Goal: Information Seeking & Learning: Check status

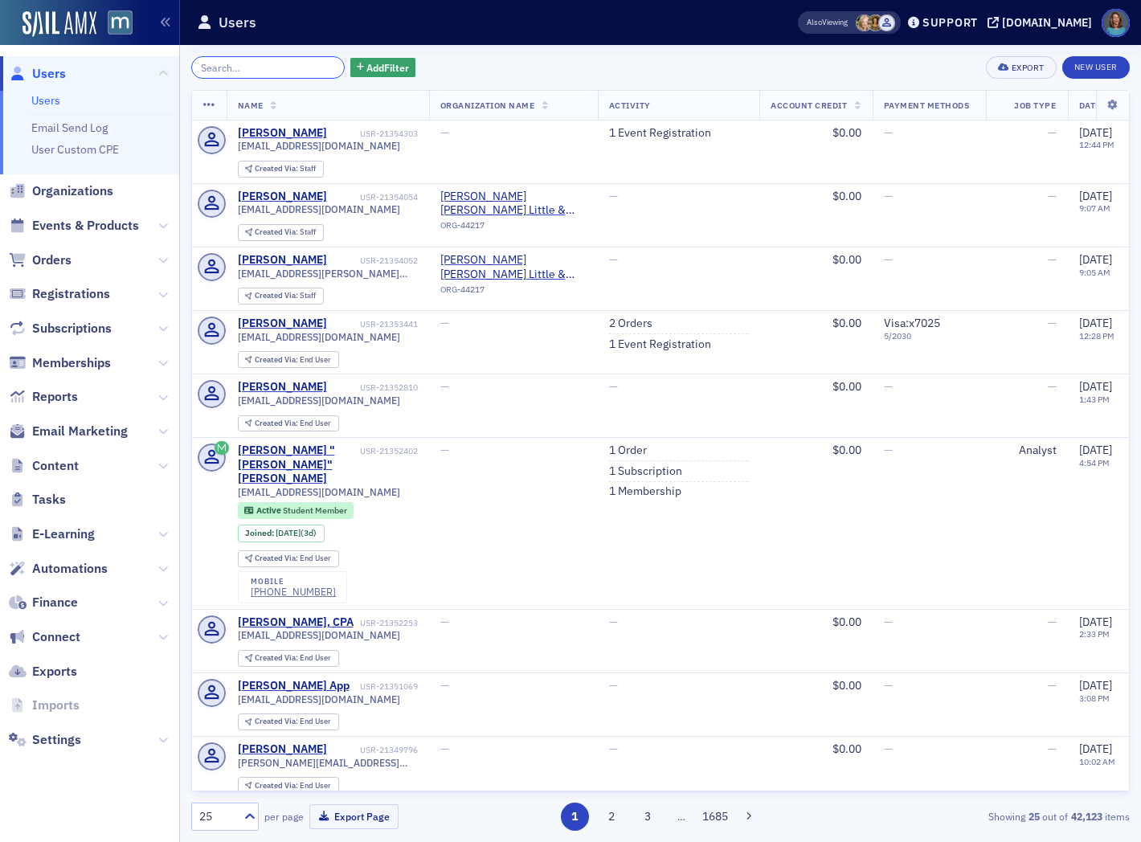
drag, startPoint x: 229, startPoint y: 60, endPoint x: 243, endPoint y: 60, distance: 13.7
click at [230, 60] on input "search" at bounding box center [268, 67] width 154 height 23
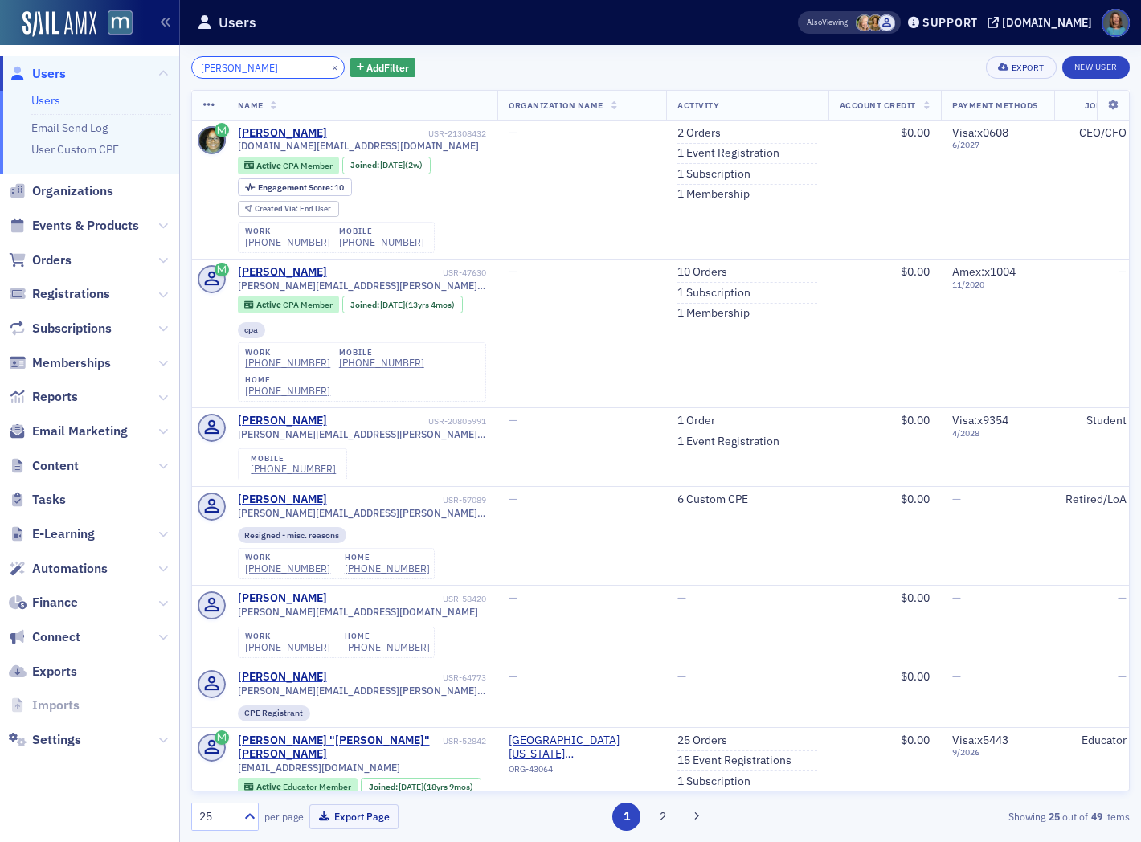
drag, startPoint x: 241, startPoint y: 59, endPoint x: 141, endPoint y: 41, distance: 102.2
click at [141, 41] on div "Users Users Email Send Log User Custom CPE Organizations Events & Products Orde…" at bounding box center [570, 421] width 1141 height 842
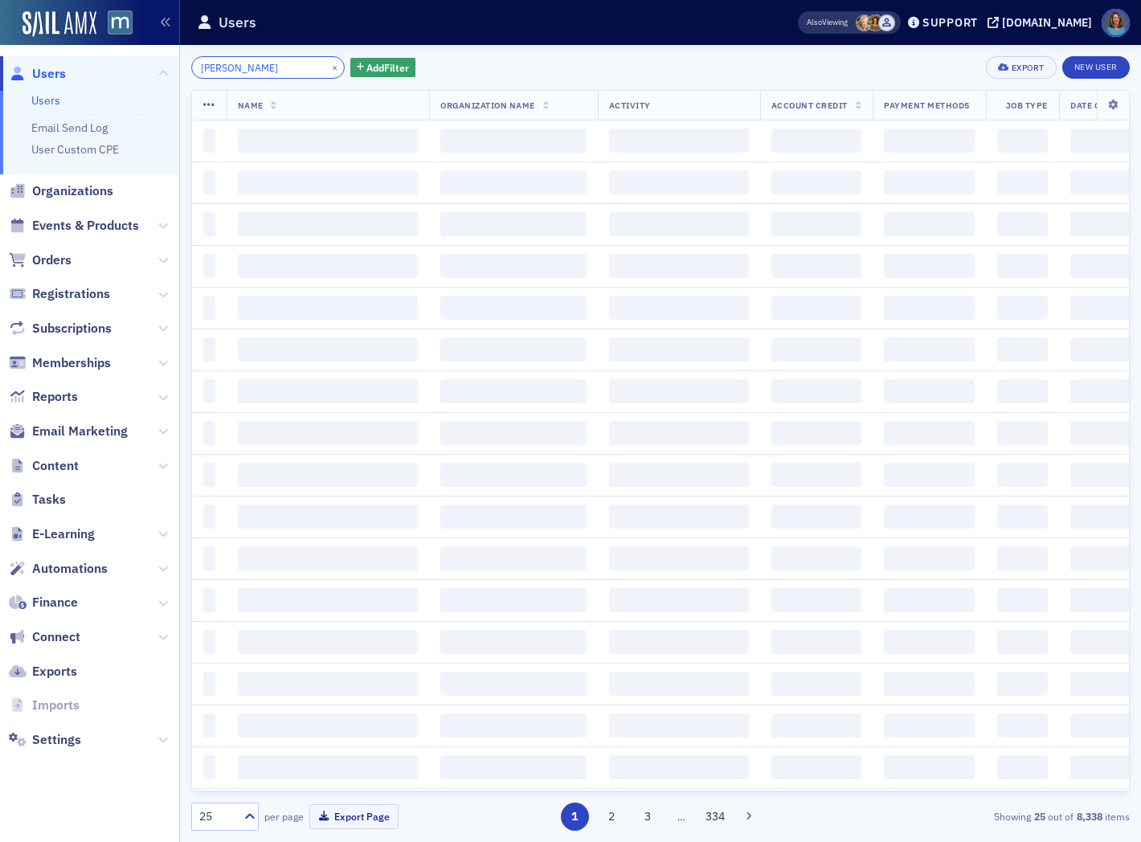
type input "joe flack"
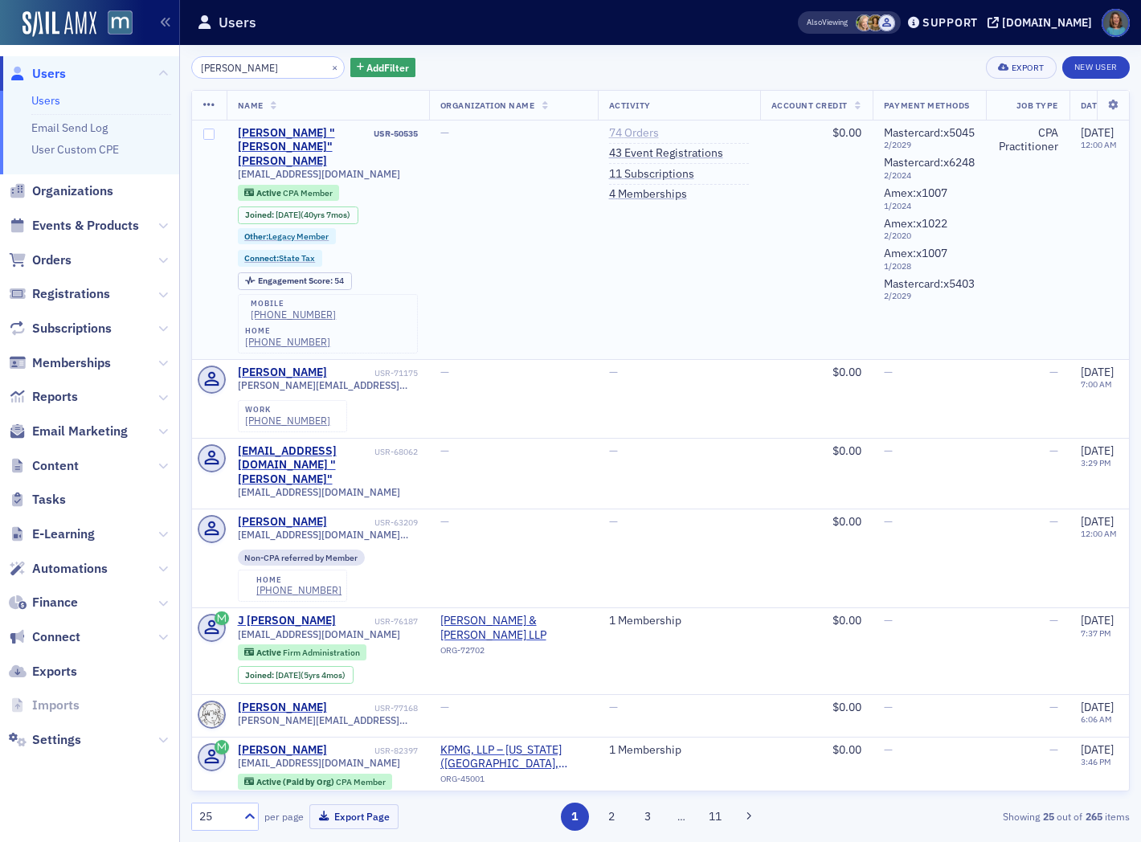
click at [651, 127] on link "74 Orders" at bounding box center [634, 133] width 50 height 14
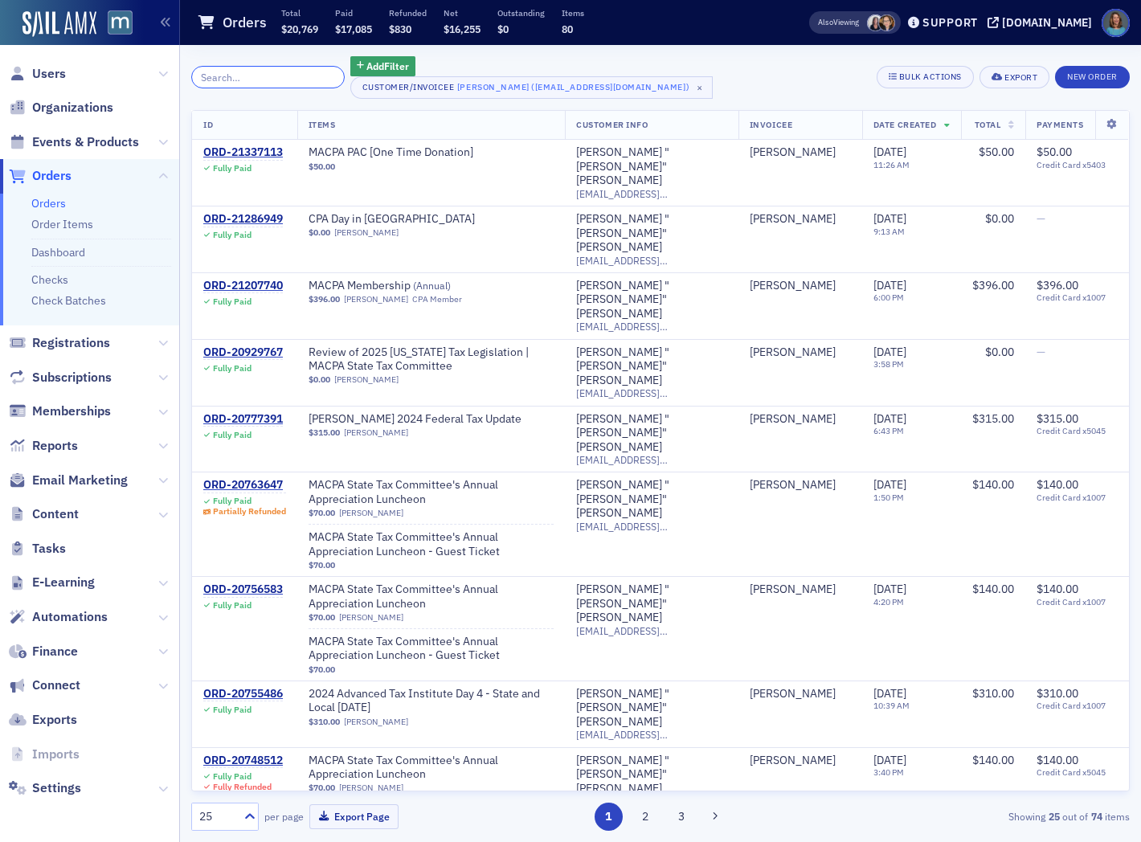
click at [279, 78] on input "search" at bounding box center [268, 77] width 154 height 23
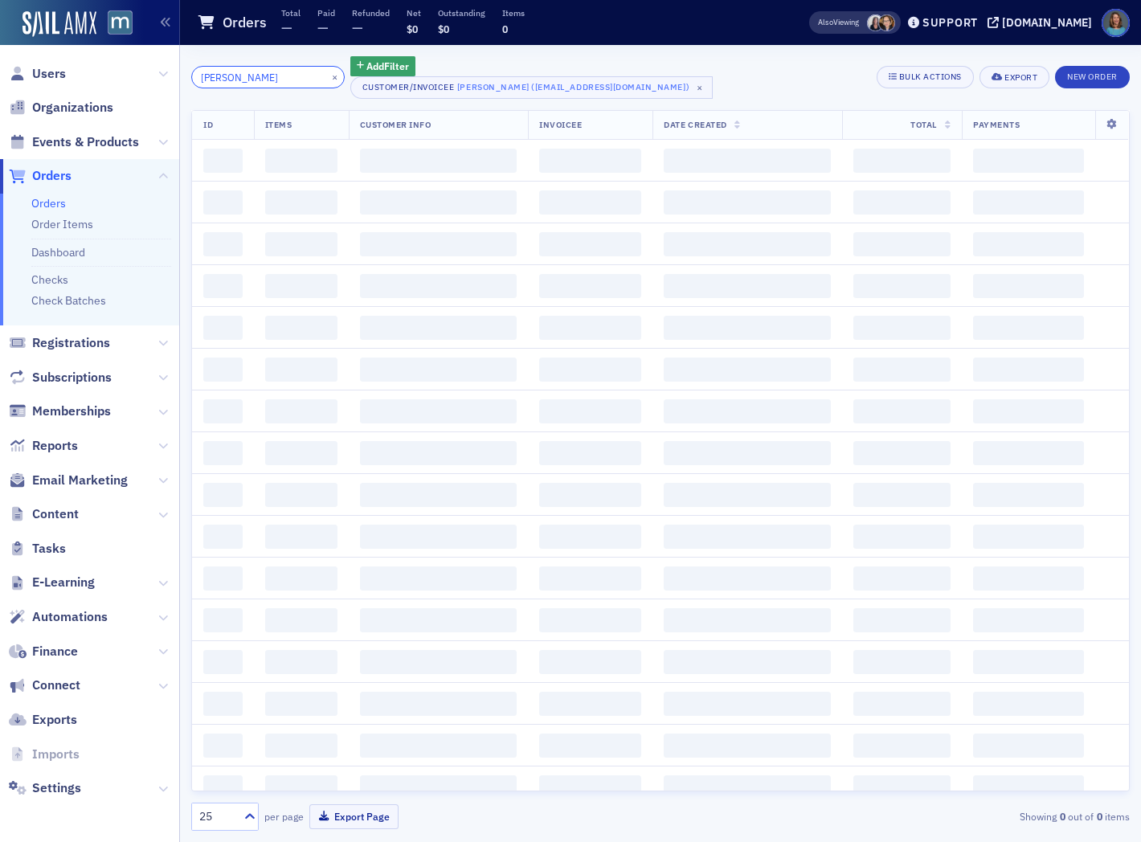
type input "anan ayibotele"
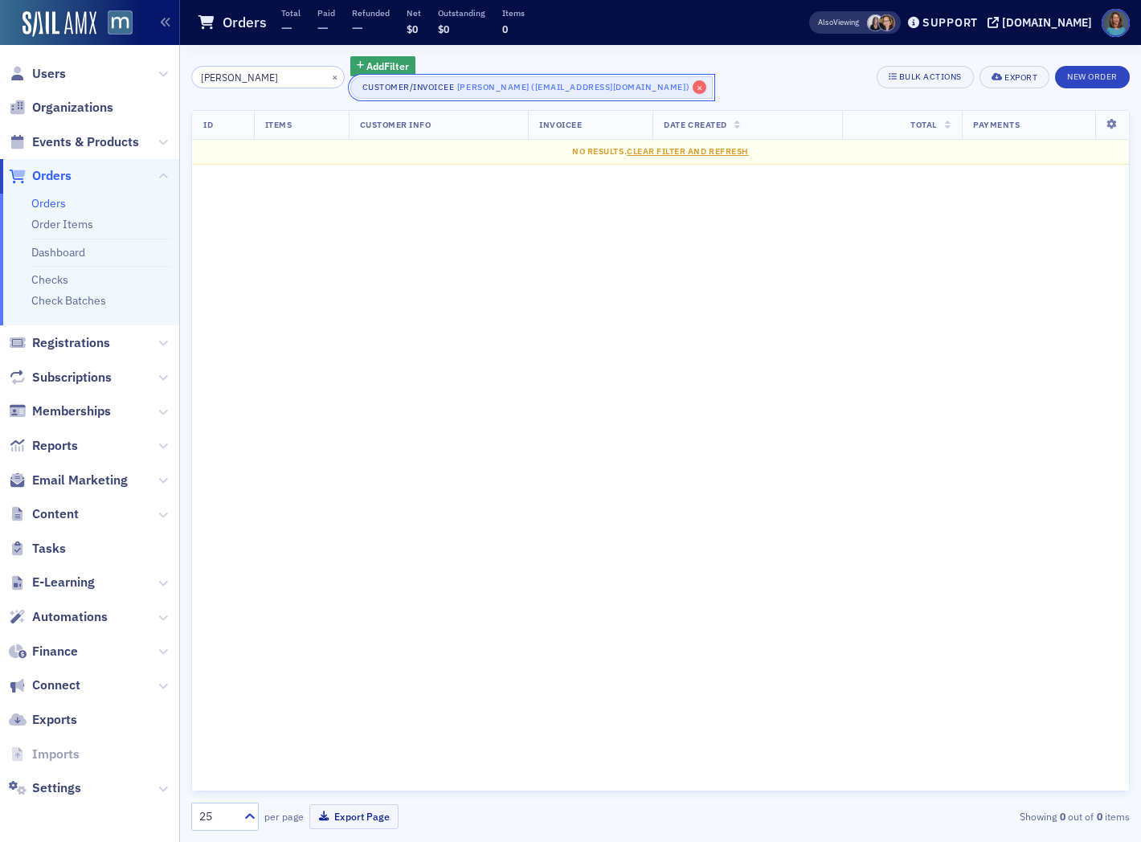
click at [693, 83] on span "×" at bounding box center [700, 87] width 14 height 14
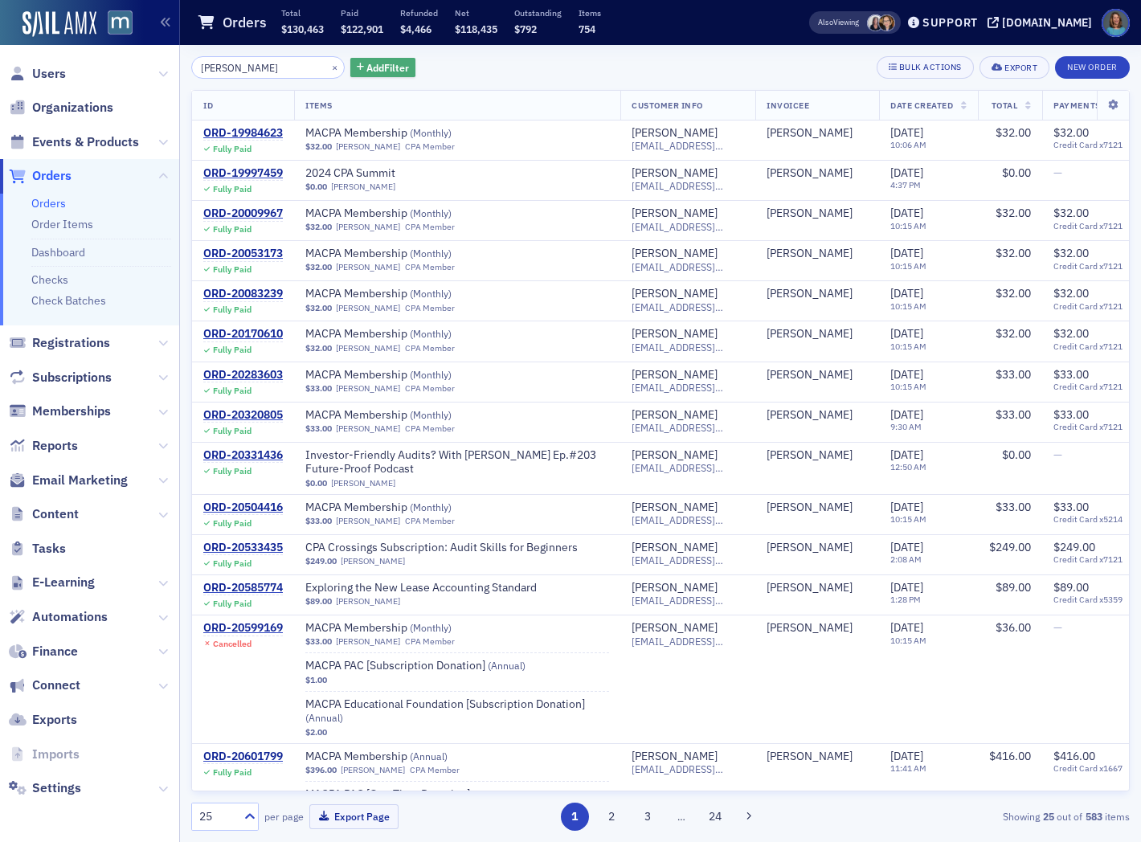
click at [388, 62] on span "Add Filter" at bounding box center [388, 67] width 43 height 14
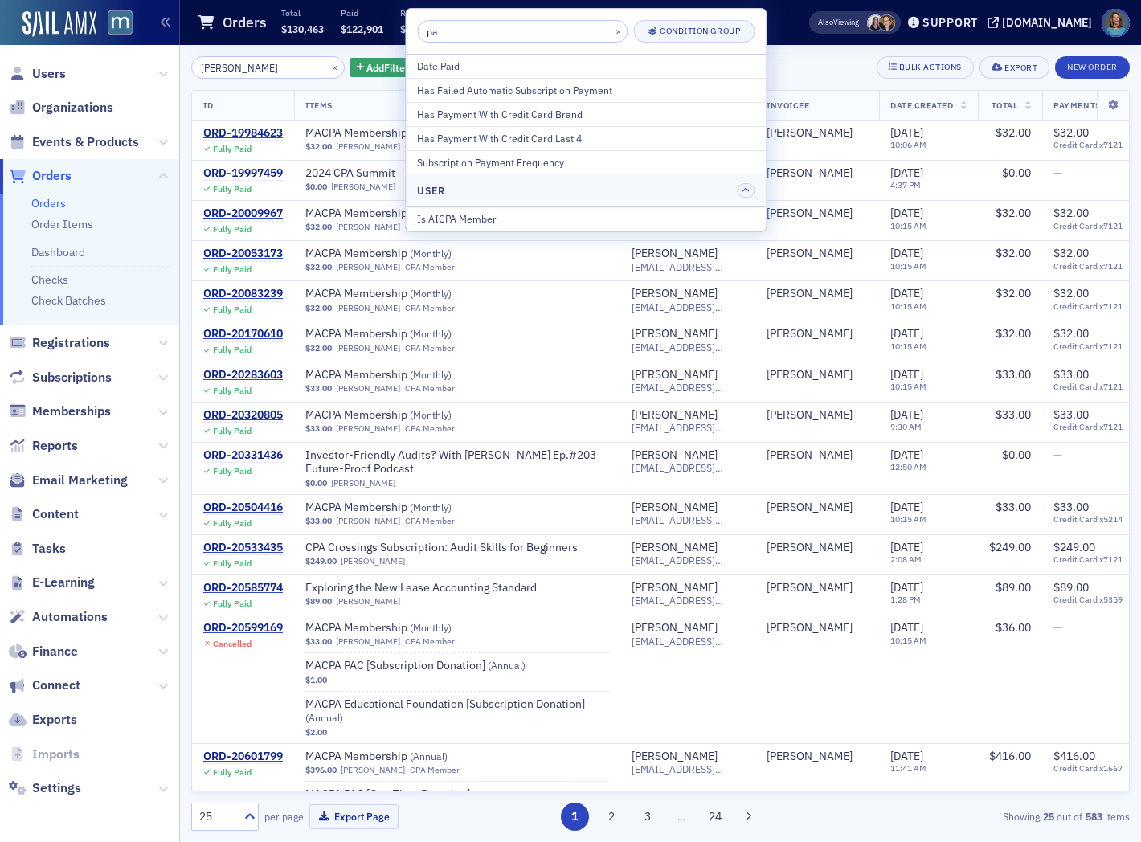
type input "p"
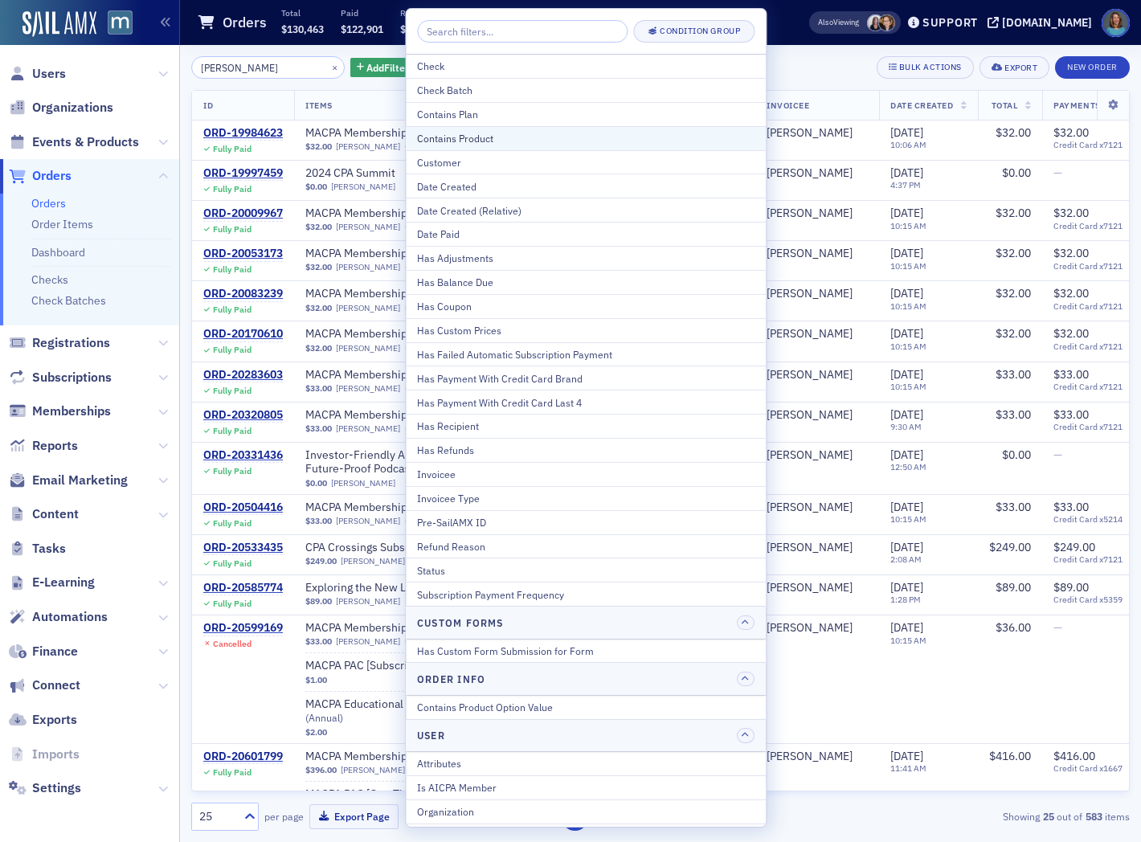
click at [464, 132] on div "Contains Product" at bounding box center [586, 138] width 338 height 14
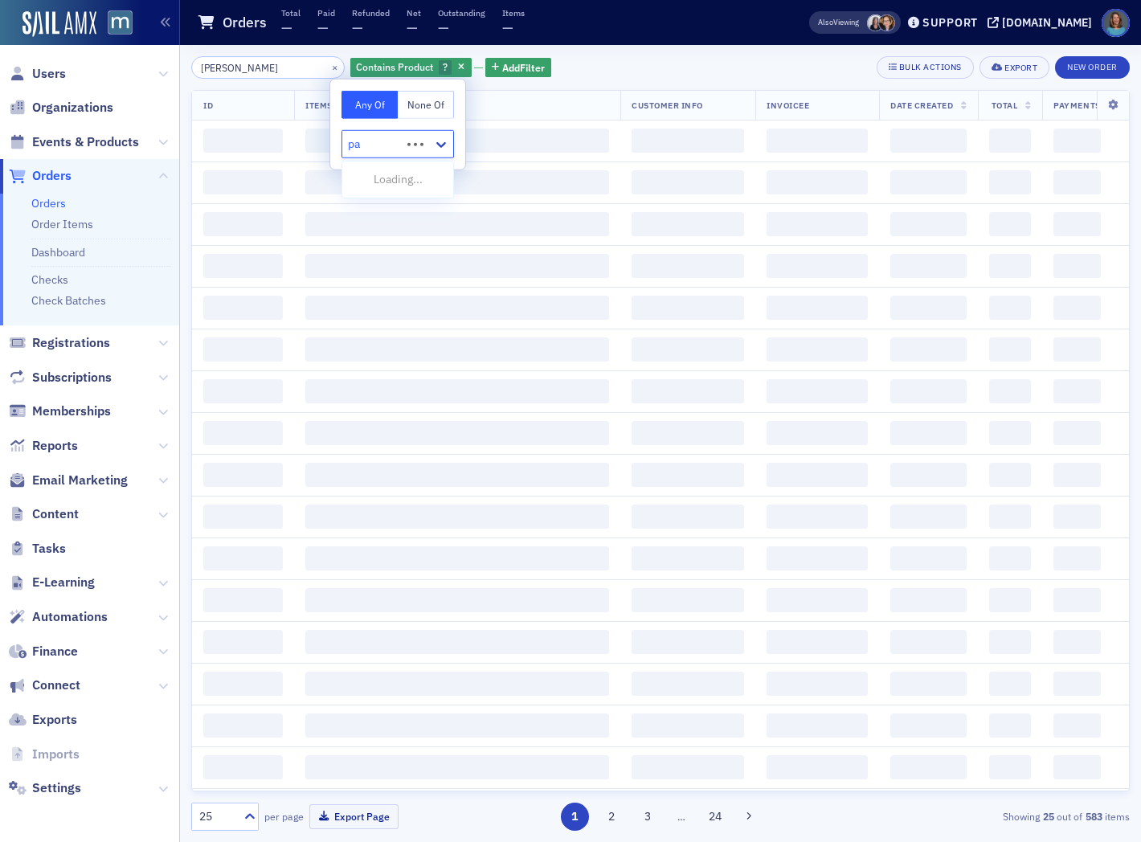
type input "pac"
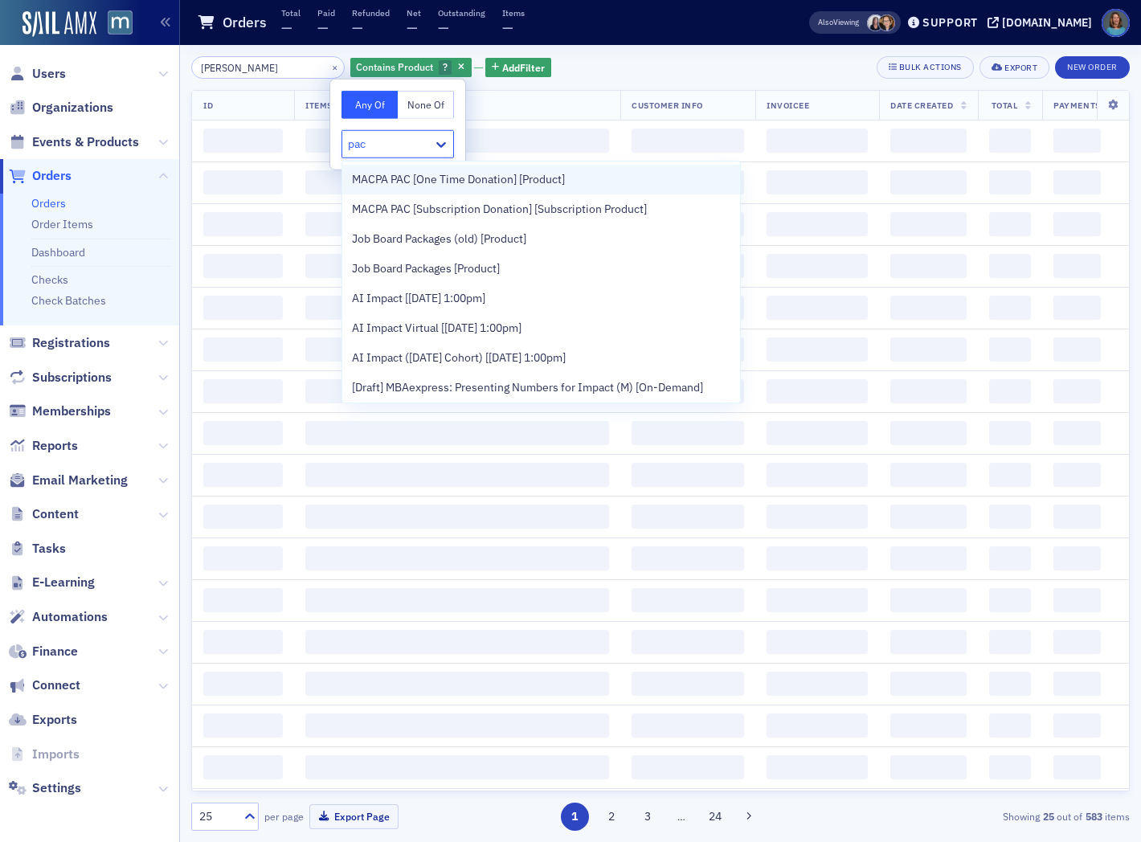
click at [437, 181] on span "MACPA PAC [One Time Donation] [Product]" at bounding box center [458, 179] width 213 height 17
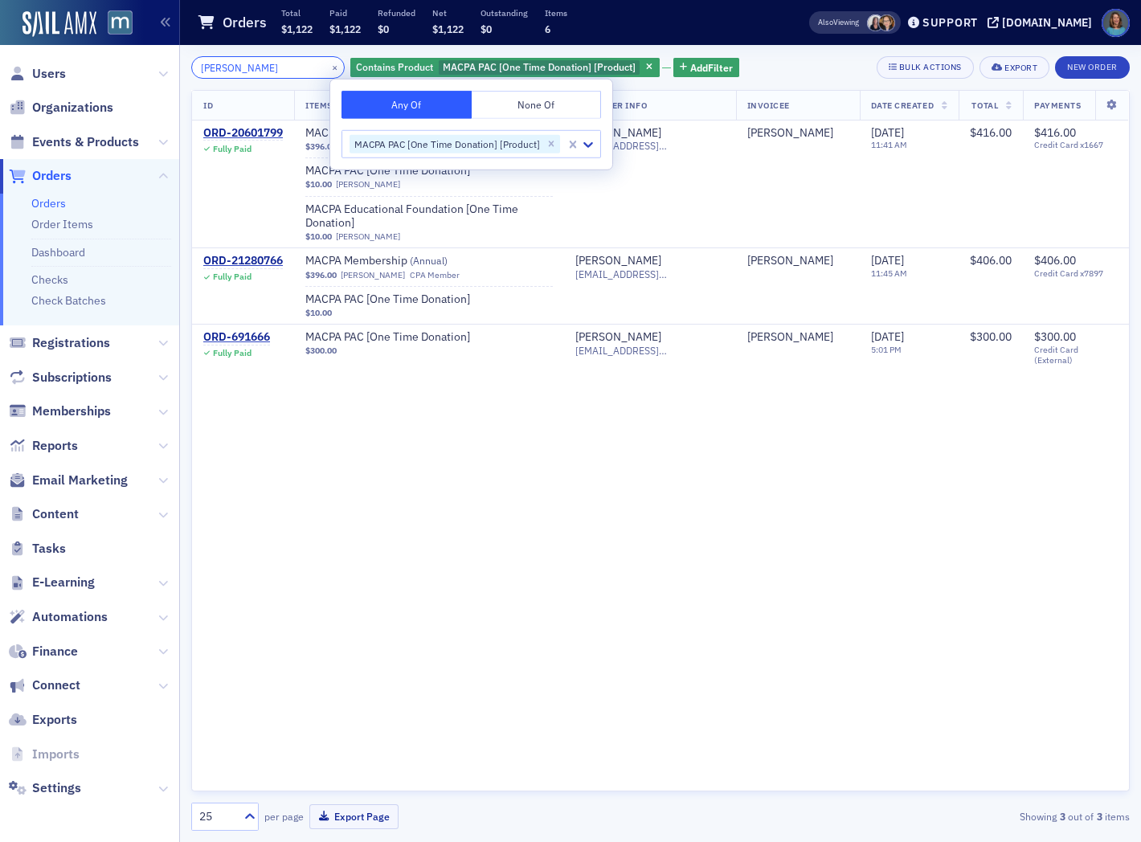
drag, startPoint x: 295, startPoint y: 63, endPoint x: 191, endPoint y: 61, distance: 103.7
click at [191, 61] on input "anan ayibotele" at bounding box center [268, 67] width 154 height 23
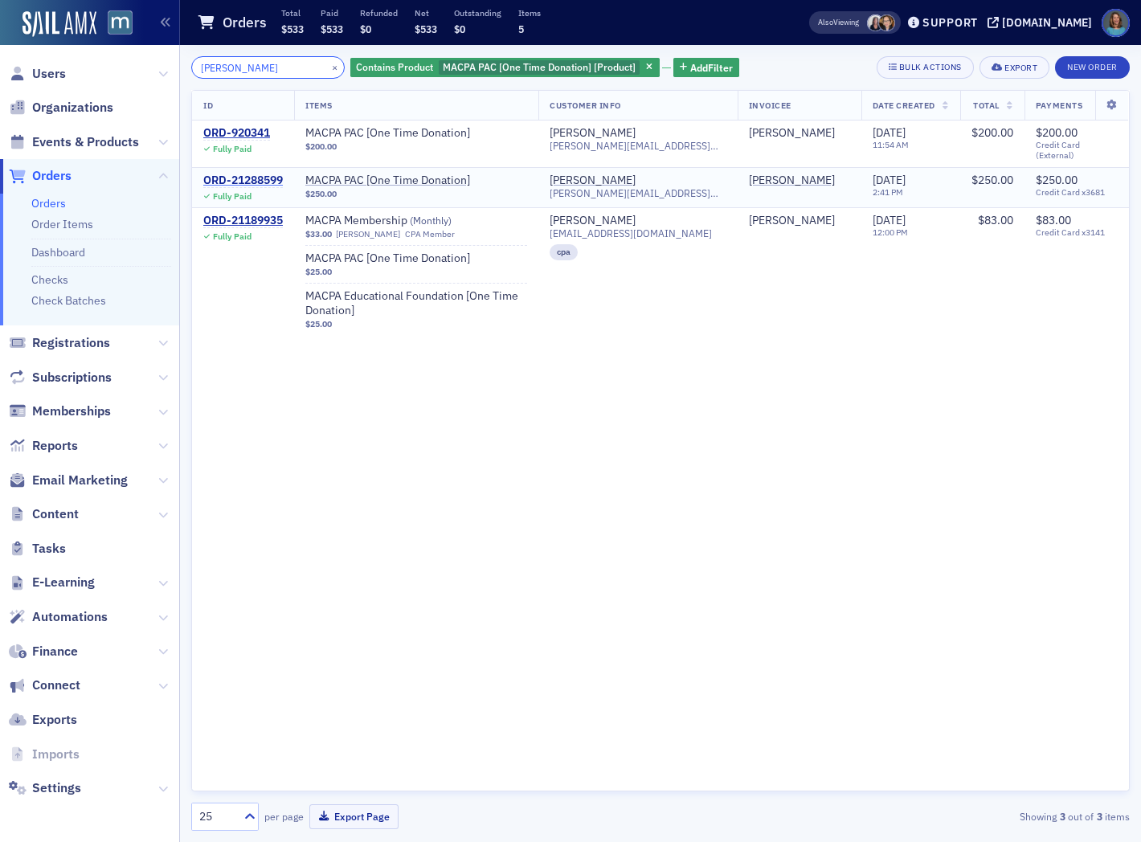
type input "stephanie rutter"
click at [328, 66] on button "×" at bounding box center [335, 66] width 14 height 14
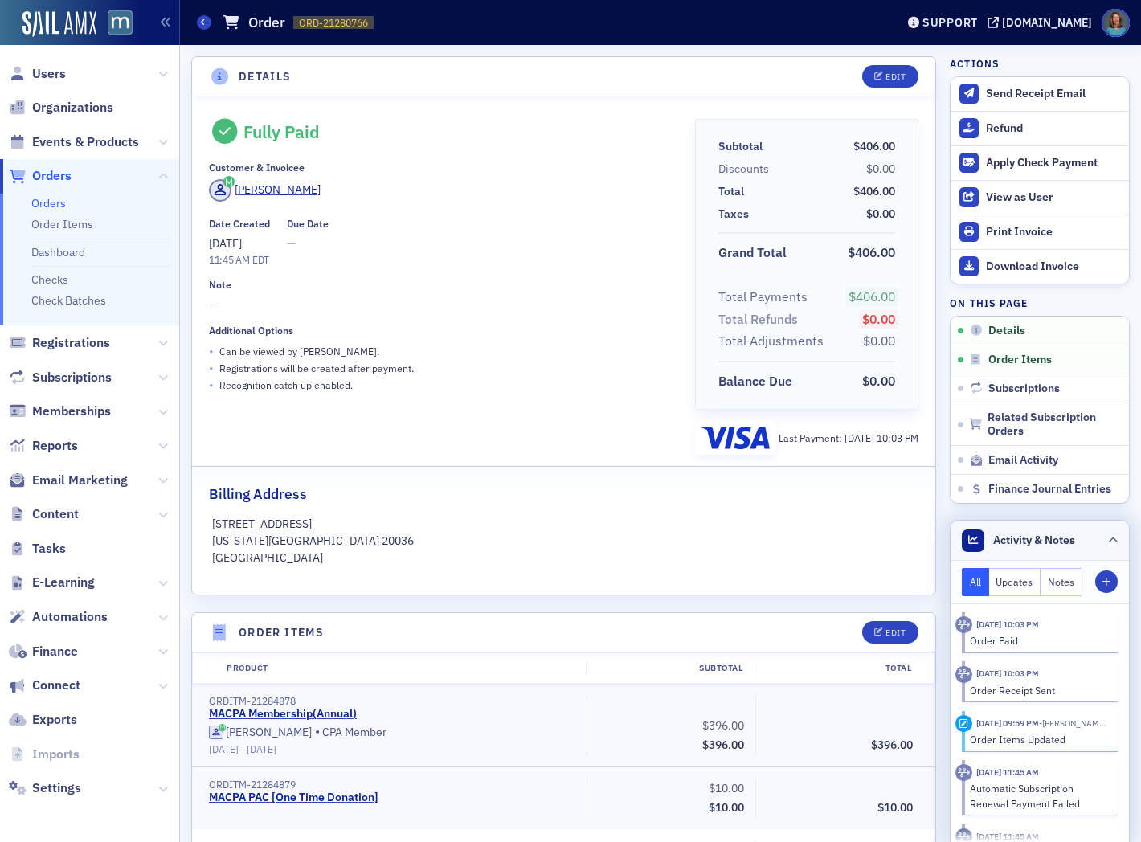
scroll to position [89, 0]
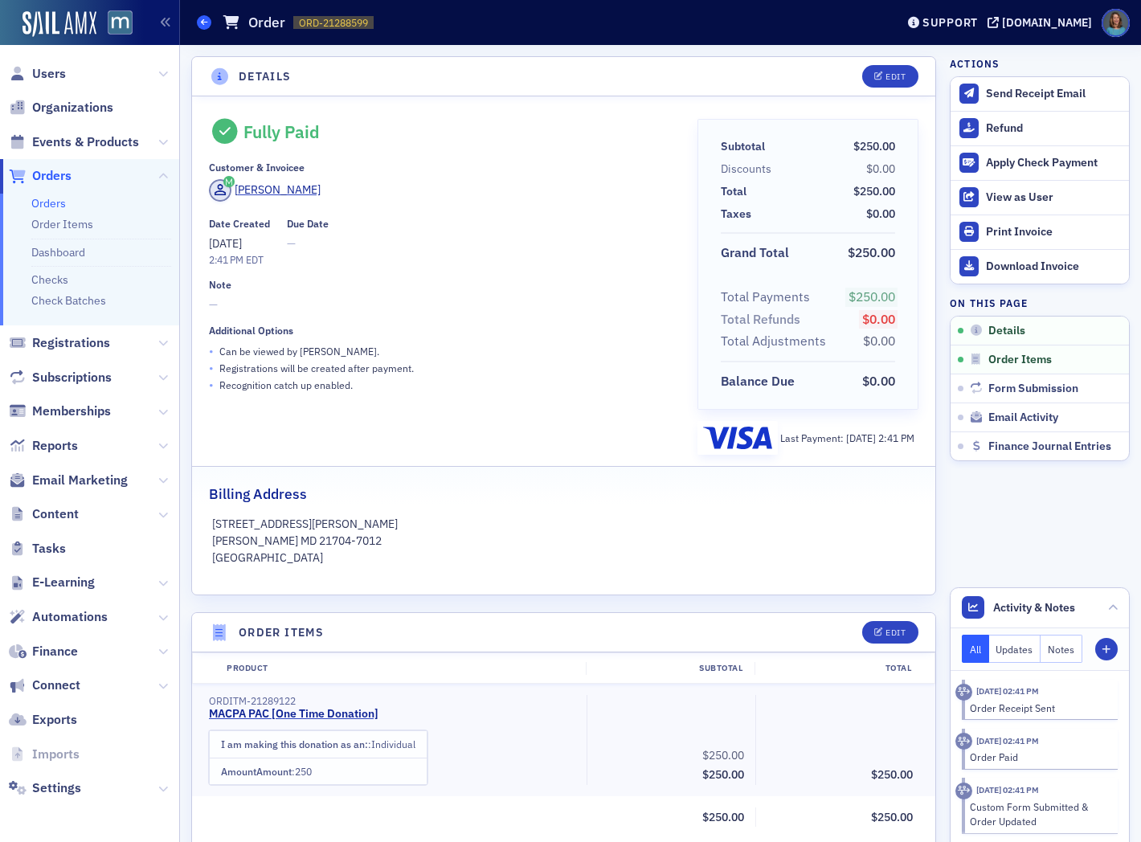
click at [199, 17] on span at bounding box center [204, 22] width 14 height 14
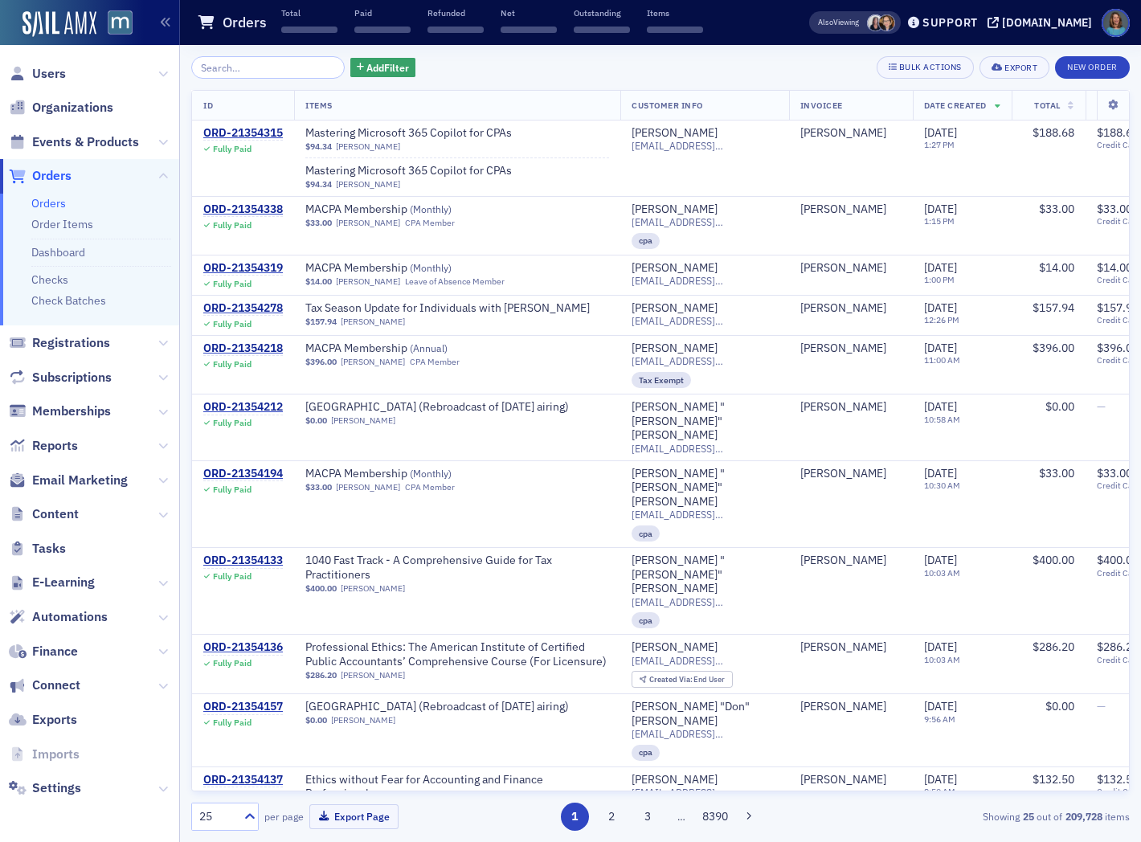
drag, startPoint x: 275, startPoint y: 68, endPoint x: 109, endPoint y: 52, distance: 167.2
click at [109, 52] on div "Users Organizations Events & Products Orders Orders Order Items Dashboard Check…" at bounding box center [570, 421] width 1141 height 842
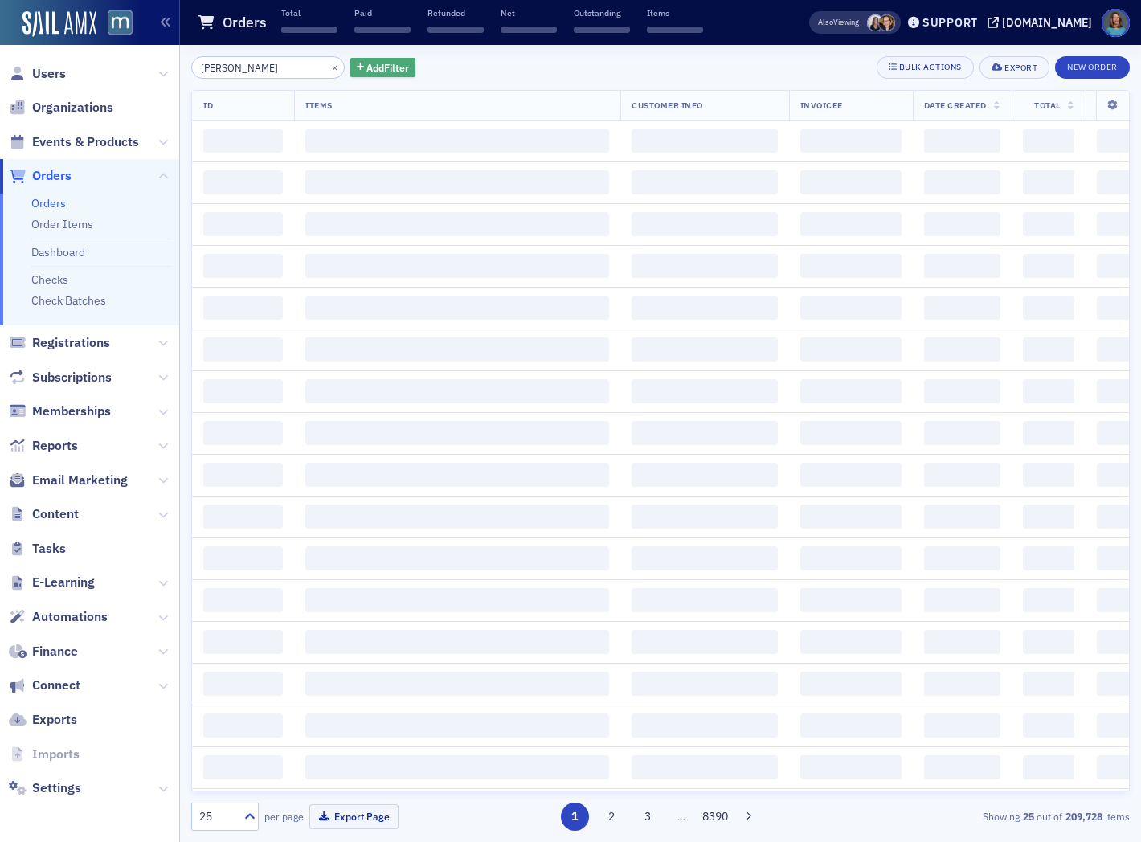
type input "corbin webb"
click at [367, 60] on span "Add Filter" at bounding box center [388, 67] width 43 height 14
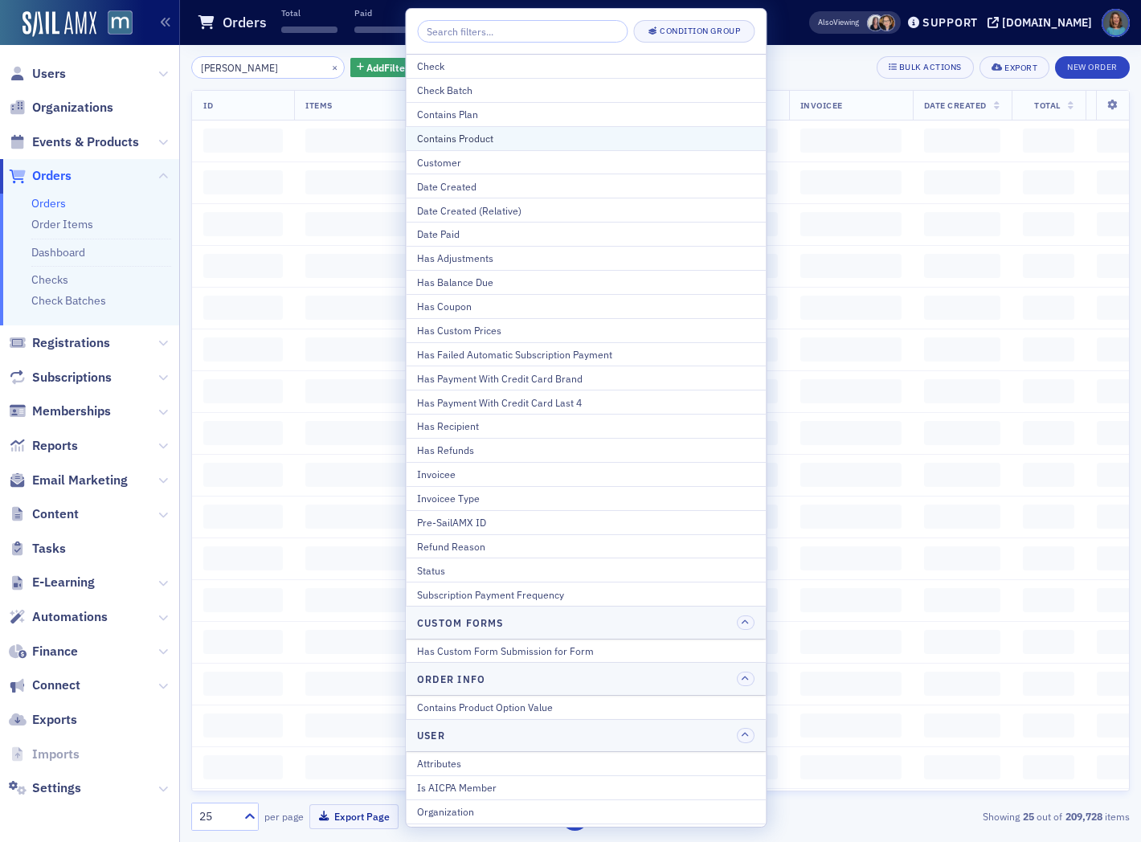
click at [444, 138] on div "Contains Product" at bounding box center [586, 138] width 338 height 14
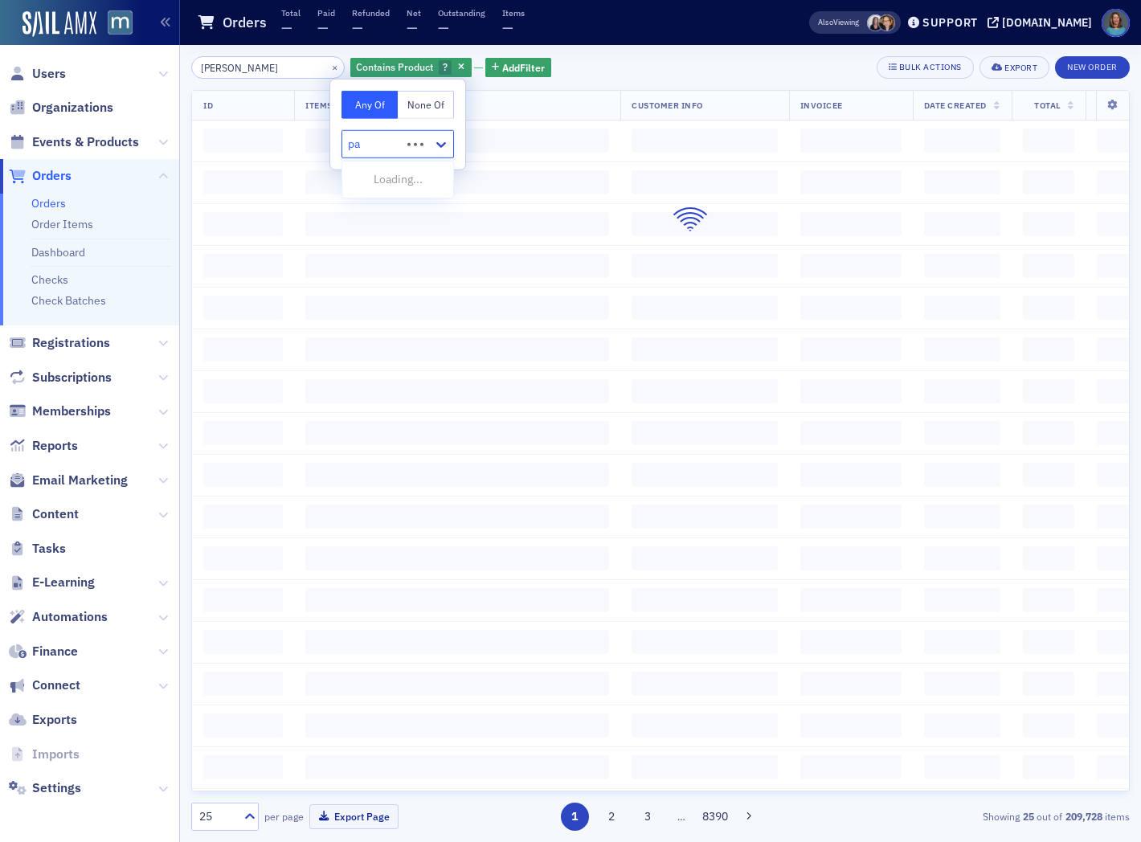
type input "pac"
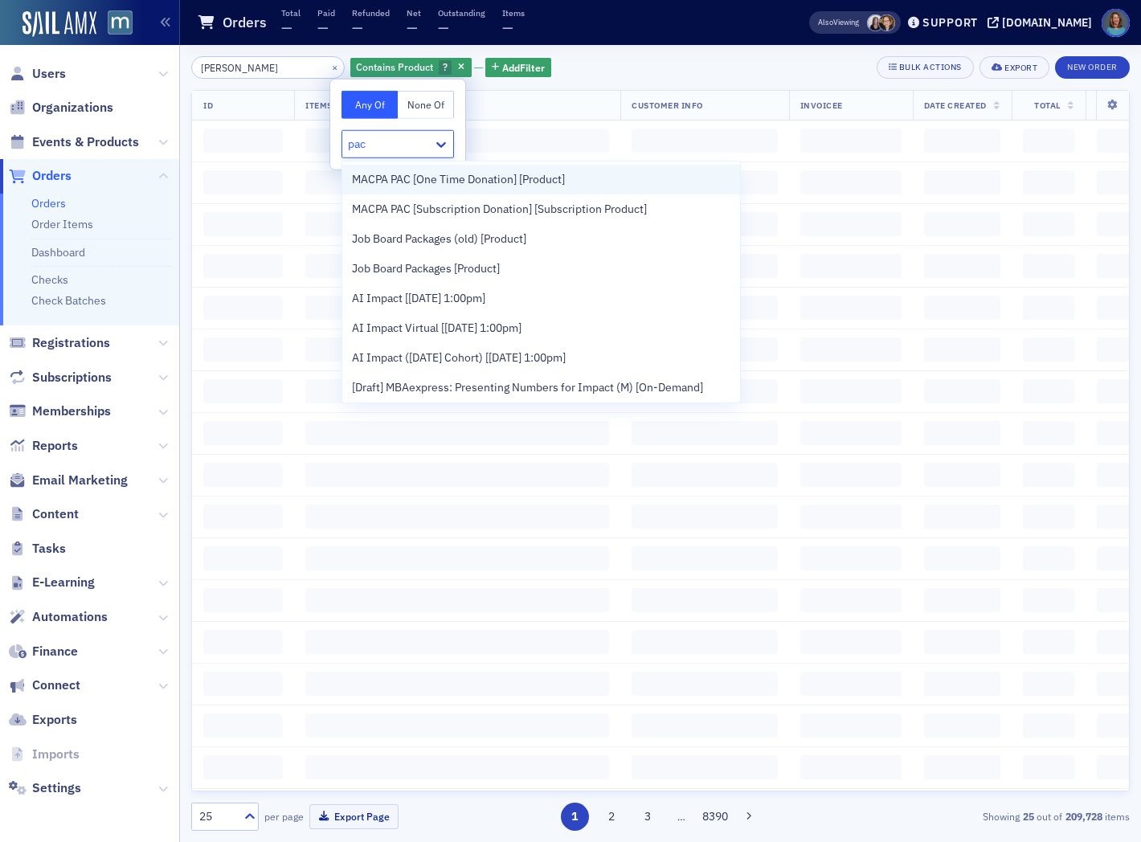
click at [462, 173] on span "MACPA PAC [One Time Donation] [Product]" at bounding box center [458, 179] width 213 height 17
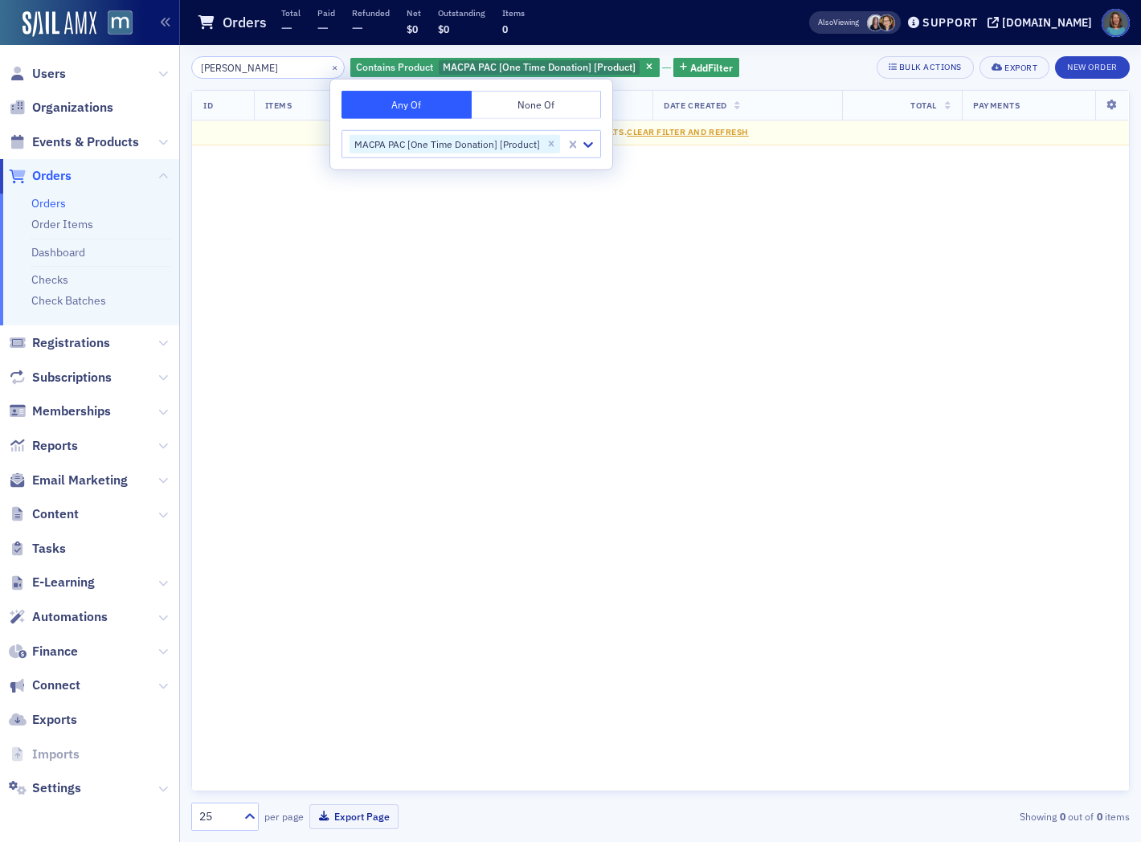
click at [427, 287] on div "ID Items Customer Info Invoicee Date Created Total Payments No results. Clear F…" at bounding box center [660, 441] width 939 height 702
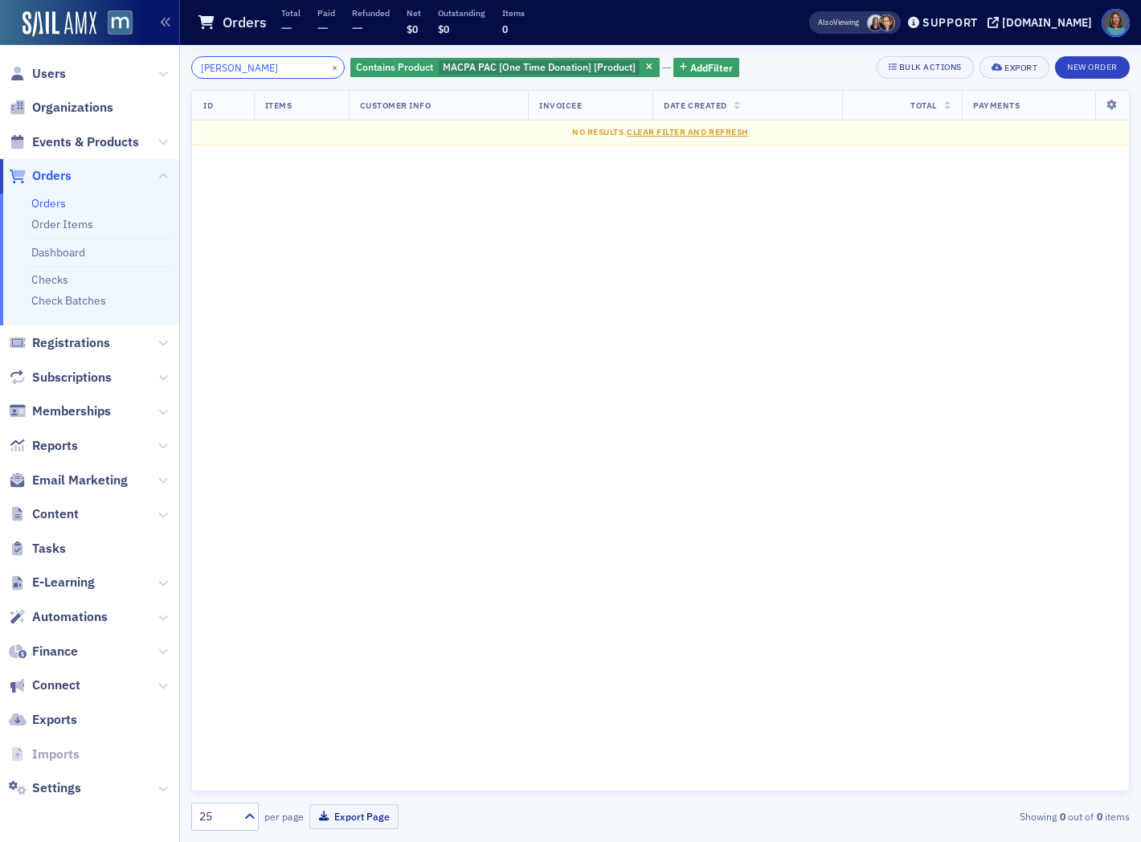
drag, startPoint x: 270, startPoint y: 65, endPoint x: 211, endPoint y: 63, distance: 59.5
click at [211, 63] on input "corbin webb" at bounding box center [268, 67] width 154 height 23
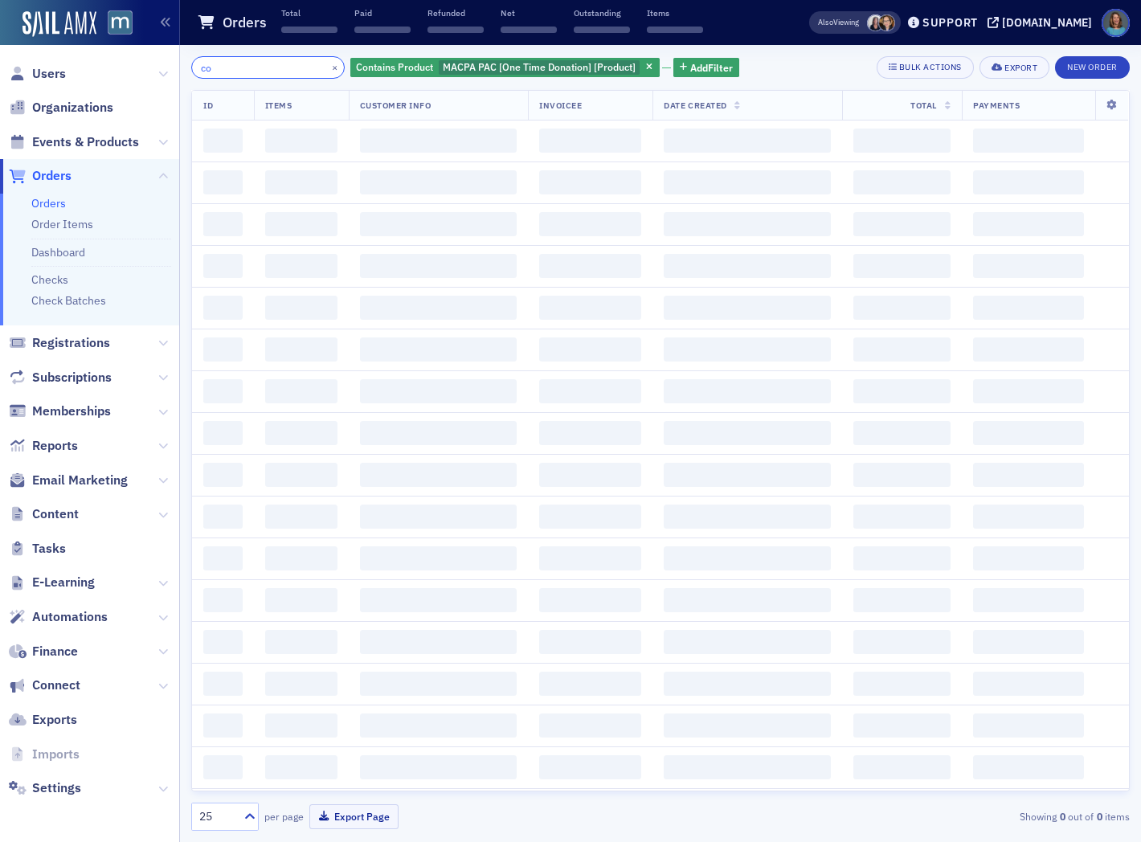
type input "c"
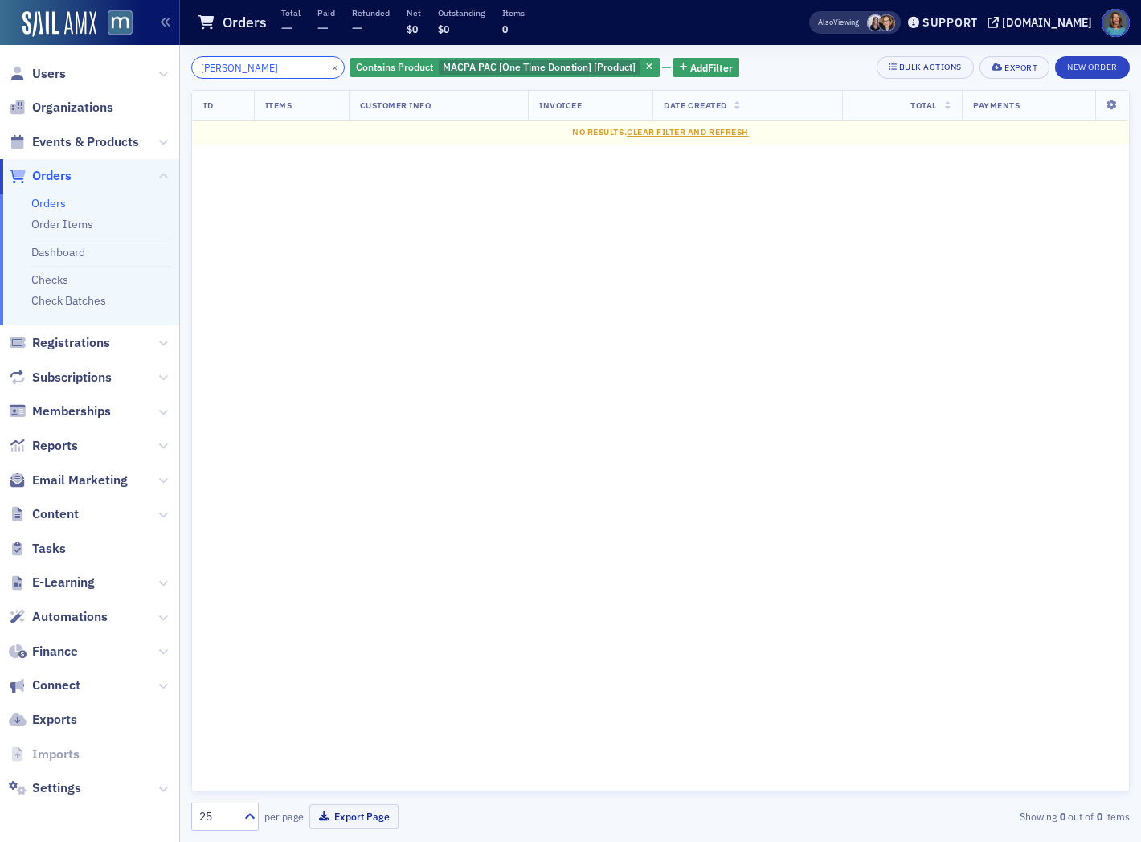
drag, startPoint x: 287, startPoint y: 68, endPoint x: 156, endPoint y: 50, distance: 132.2
click at [156, 50] on div "Users Organizations Events & Products Orders Orders Order Items Dashboard Check…" at bounding box center [570, 421] width 1141 height 842
click at [643, 62] on span "button" at bounding box center [650, 67] width 14 height 14
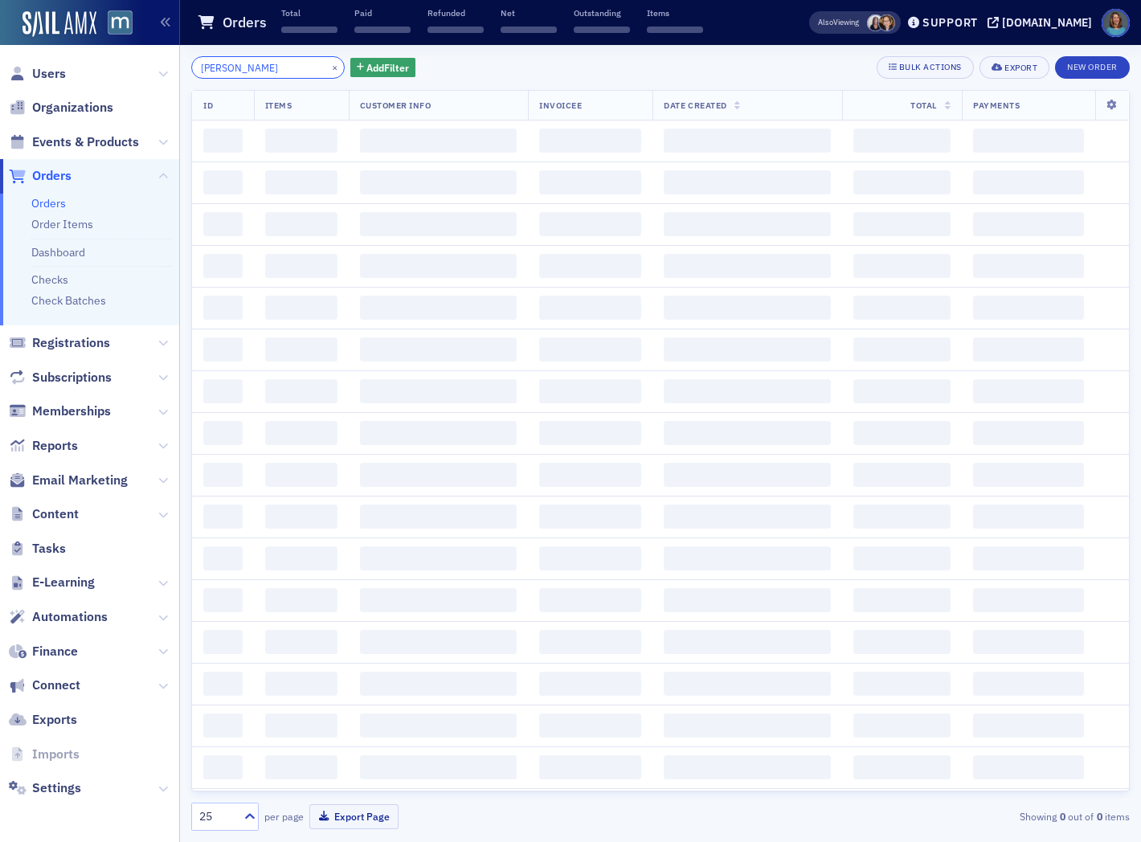
click at [283, 64] on input "corbin" at bounding box center [268, 67] width 154 height 23
drag, startPoint x: 264, startPoint y: 62, endPoint x: 194, endPoint y: 51, distance: 70.8
click at [198, 51] on div "corbin × Add Filter Bulk Actions Export New Order ID Items Customer Info Invoic…" at bounding box center [660, 443] width 939 height 797
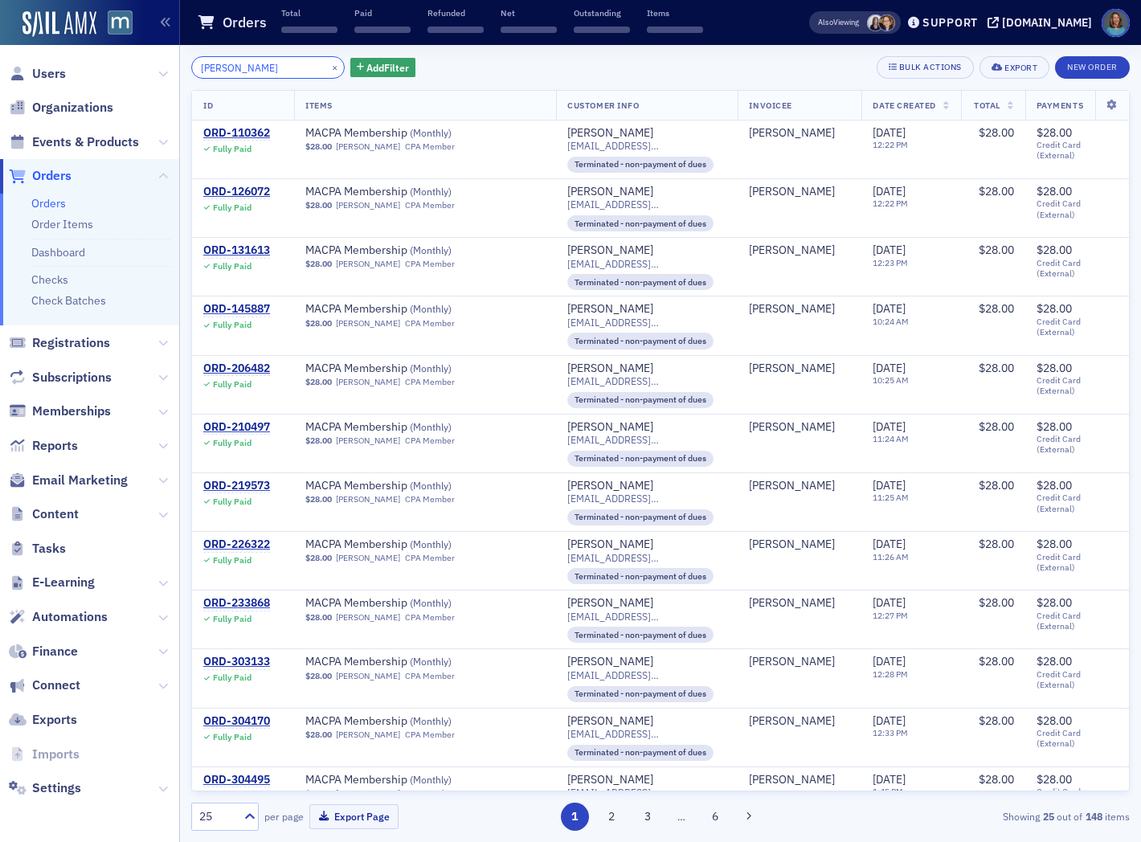
type input "webb corbin"
click at [944, 108] on icon at bounding box center [947, 106] width 6 height 9
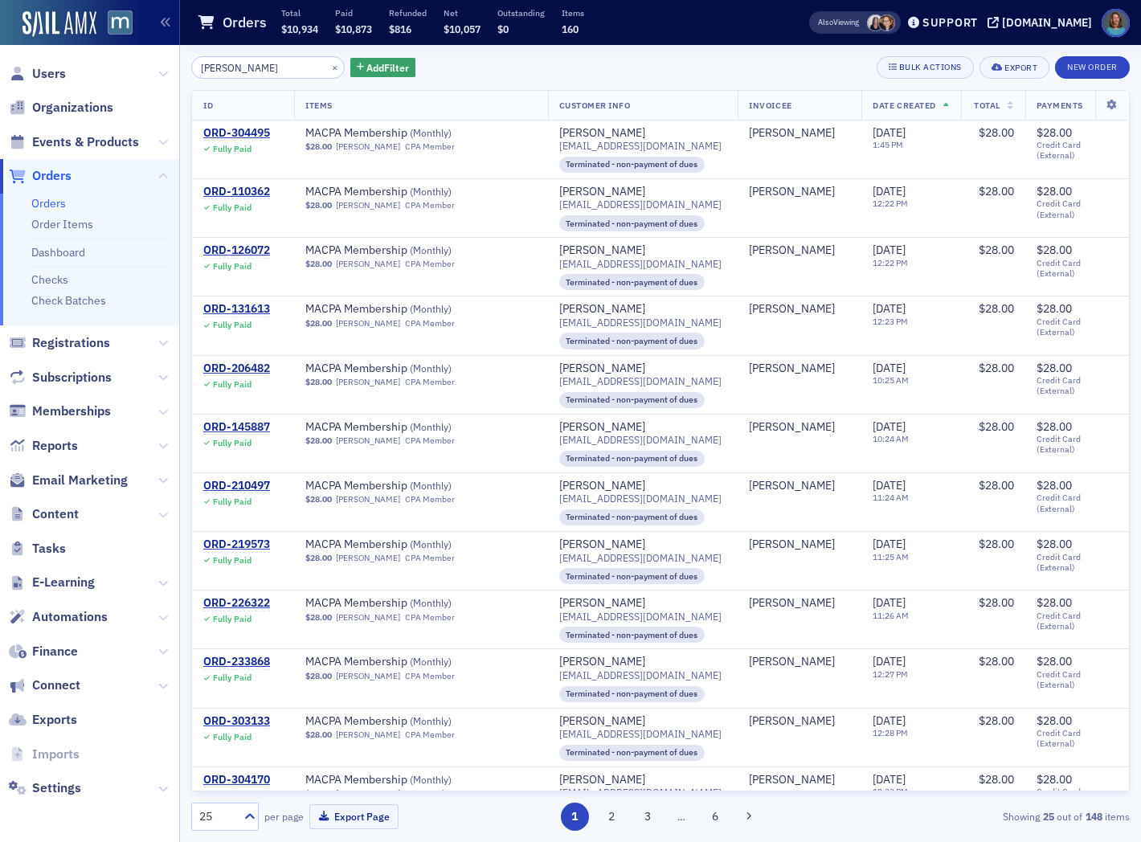
click at [944, 105] on icon at bounding box center [947, 106] width 6 height 9
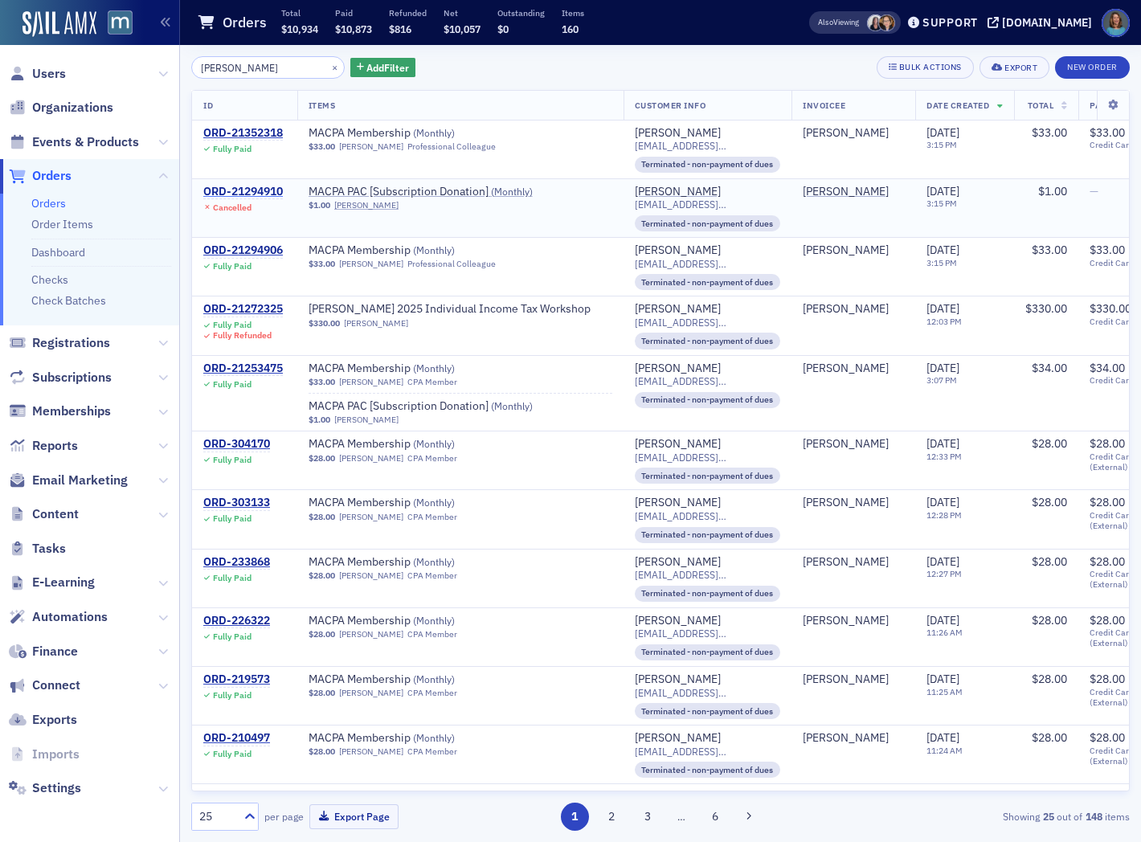
click at [270, 190] on div "ORD-21294910" at bounding box center [243, 192] width 80 height 14
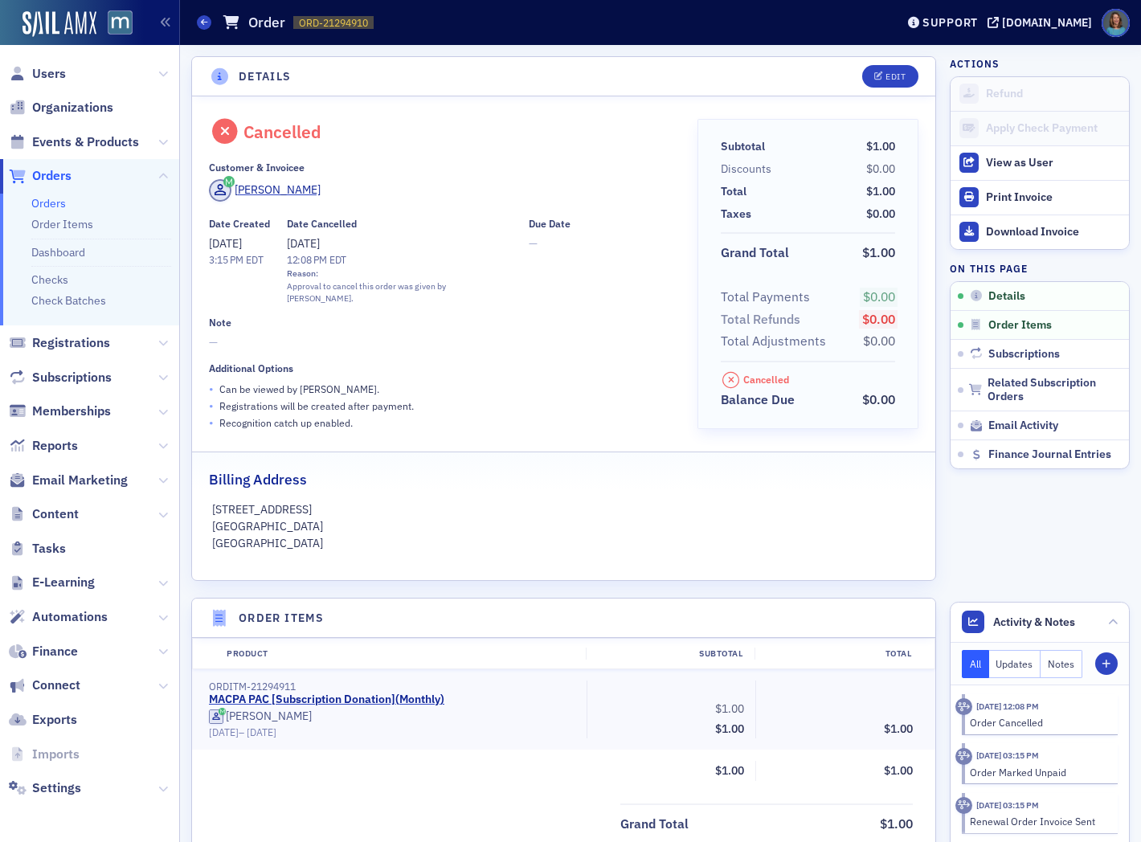
click at [46, 170] on span "Orders" at bounding box center [51, 176] width 39 height 18
click at [223, 19] on icon at bounding box center [231, 22] width 16 height 14
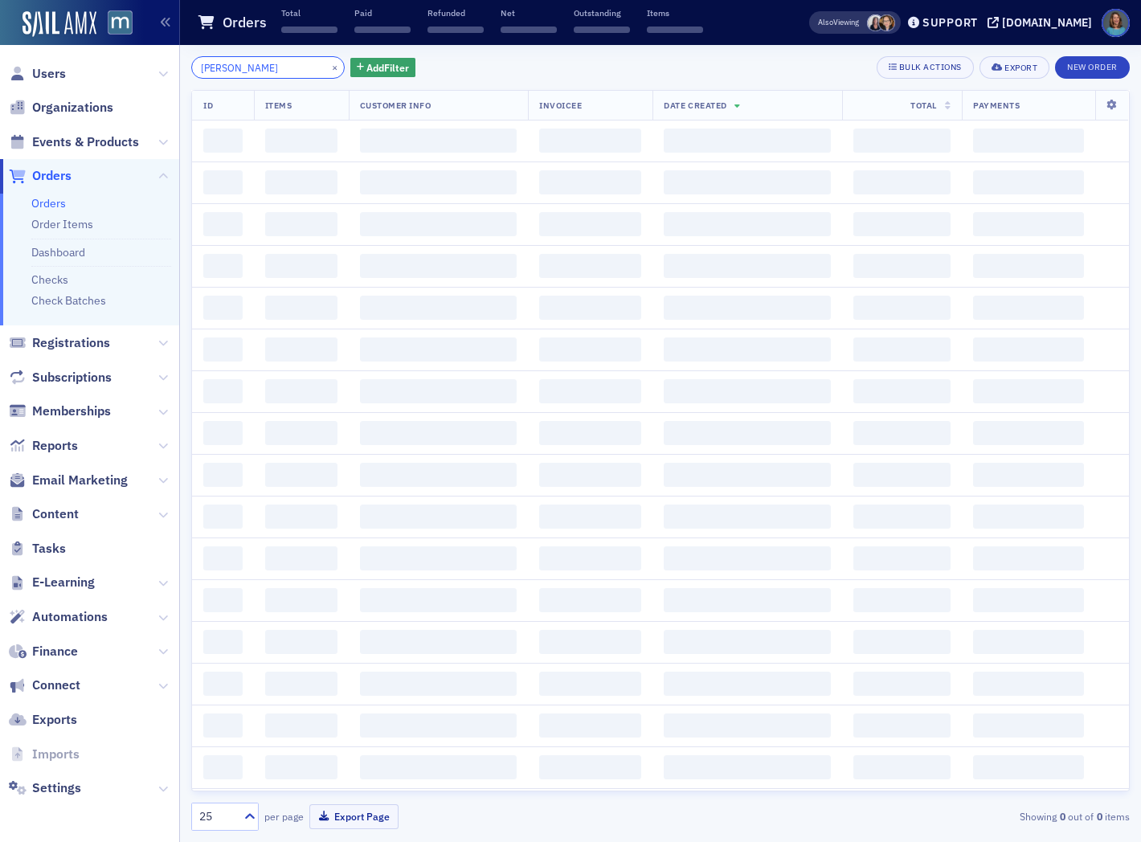
drag, startPoint x: 279, startPoint y: 70, endPoint x: 99, endPoint y: 59, distance: 180.4
click at [106, 59] on div "Users Organizations Events & Products Orders Orders Order Items Dashboard Check…" at bounding box center [570, 421] width 1141 height 842
type input "3"
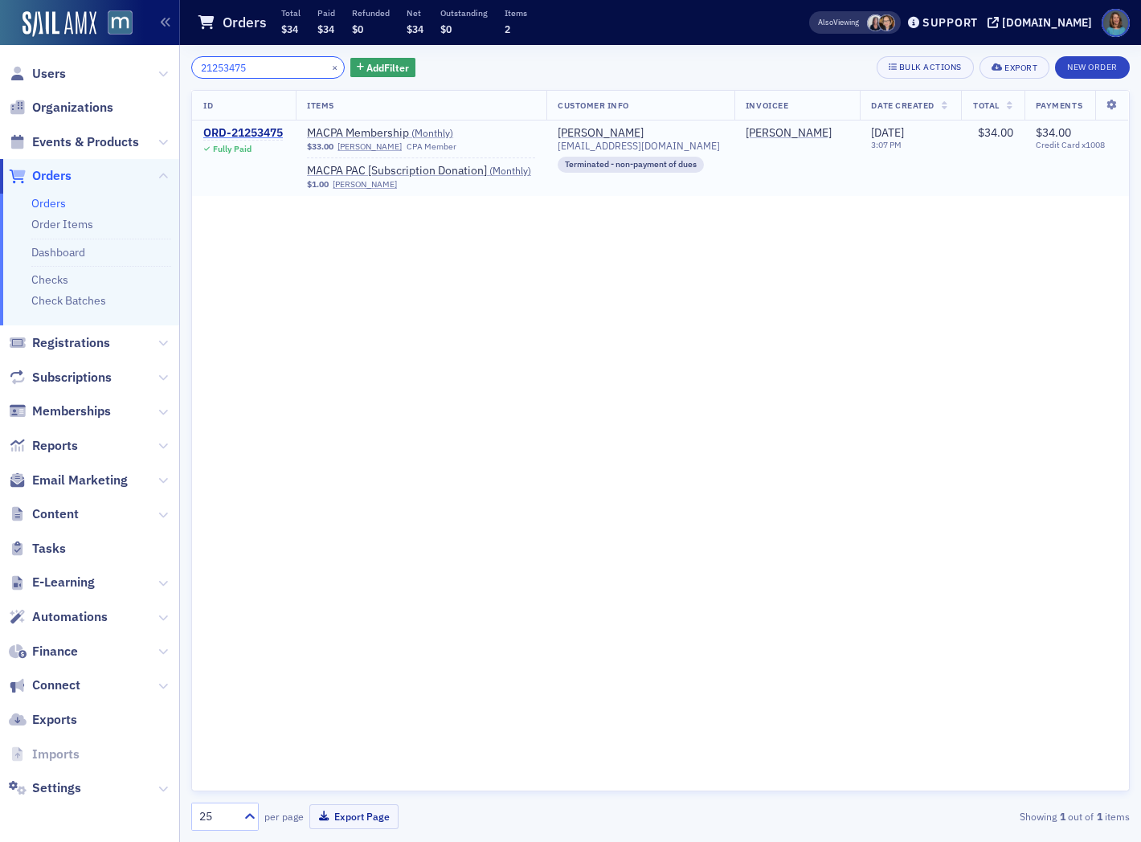
type input "21253475"
click at [244, 131] on div "ORD-21253475" at bounding box center [243, 133] width 80 height 14
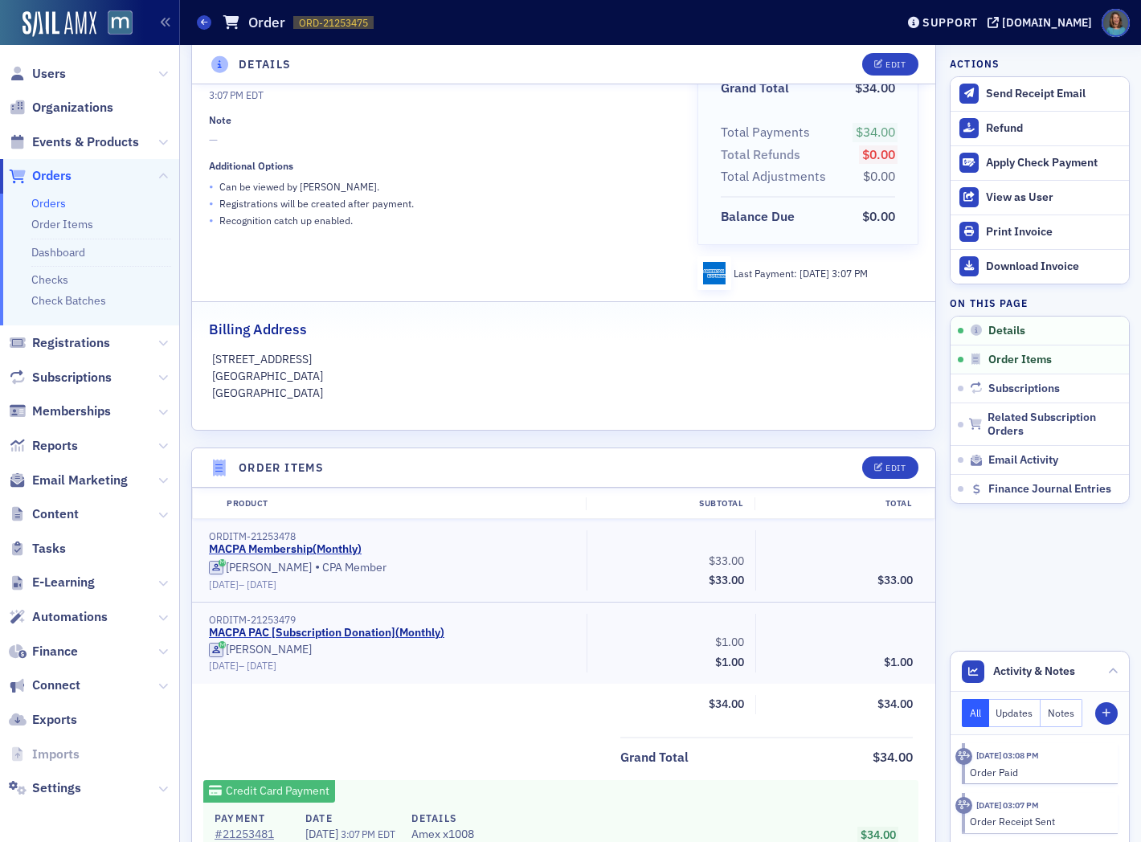
scroll to position [178, 0]
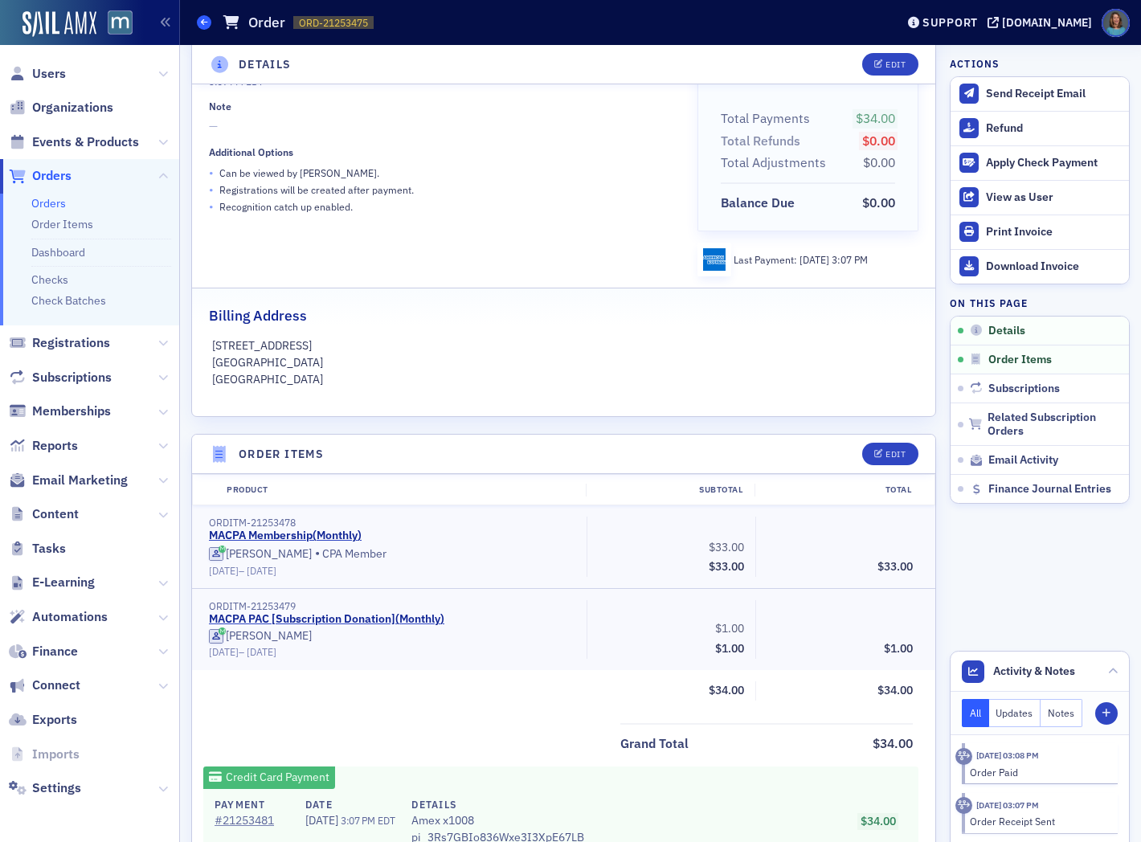
click at [203, 23] on icon at bounding box center [204, 21] width 6 height 7
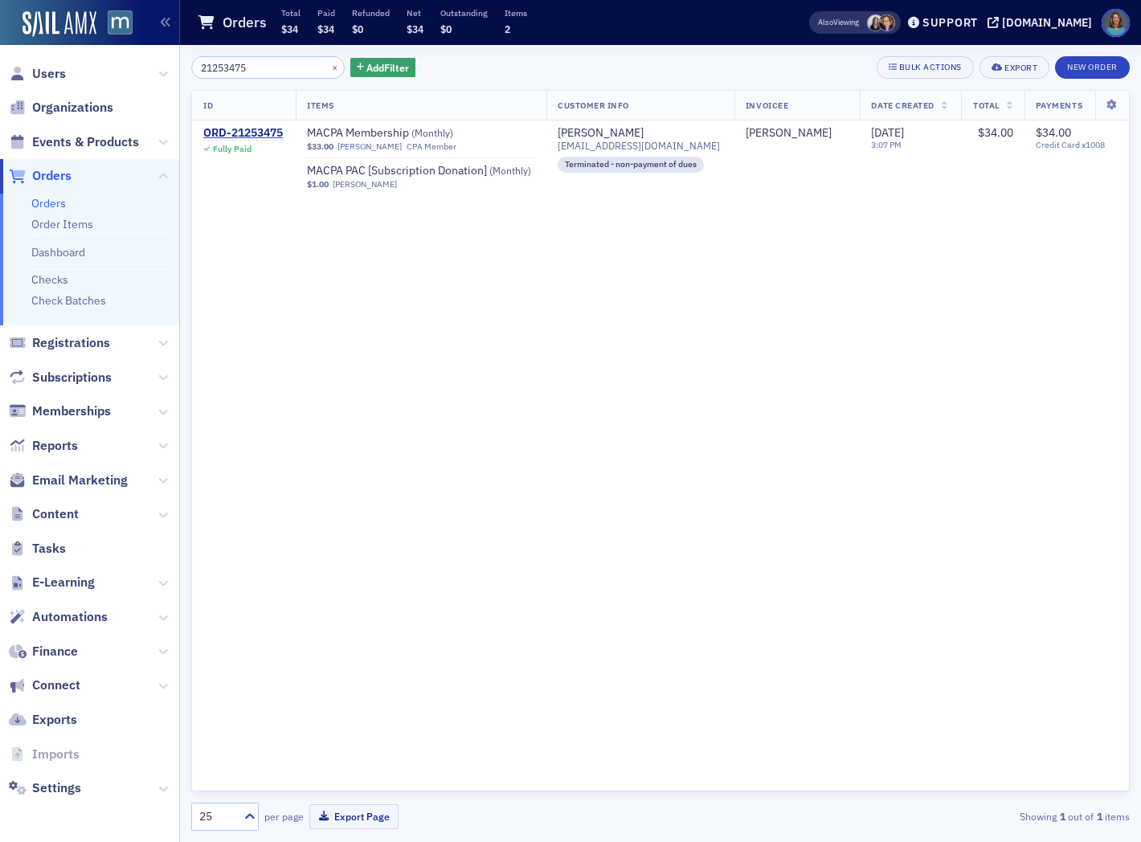
drag, startPoint x: 274, startPoint y: 68, endPoint x: 151, endPoint y: 54, distance: 123.8
click at [151, 54] on div "Users Organizations Events & Products Orders Orders Order Items Dashboard Check…" at bounding box center [570, 421] width 1141 height 842
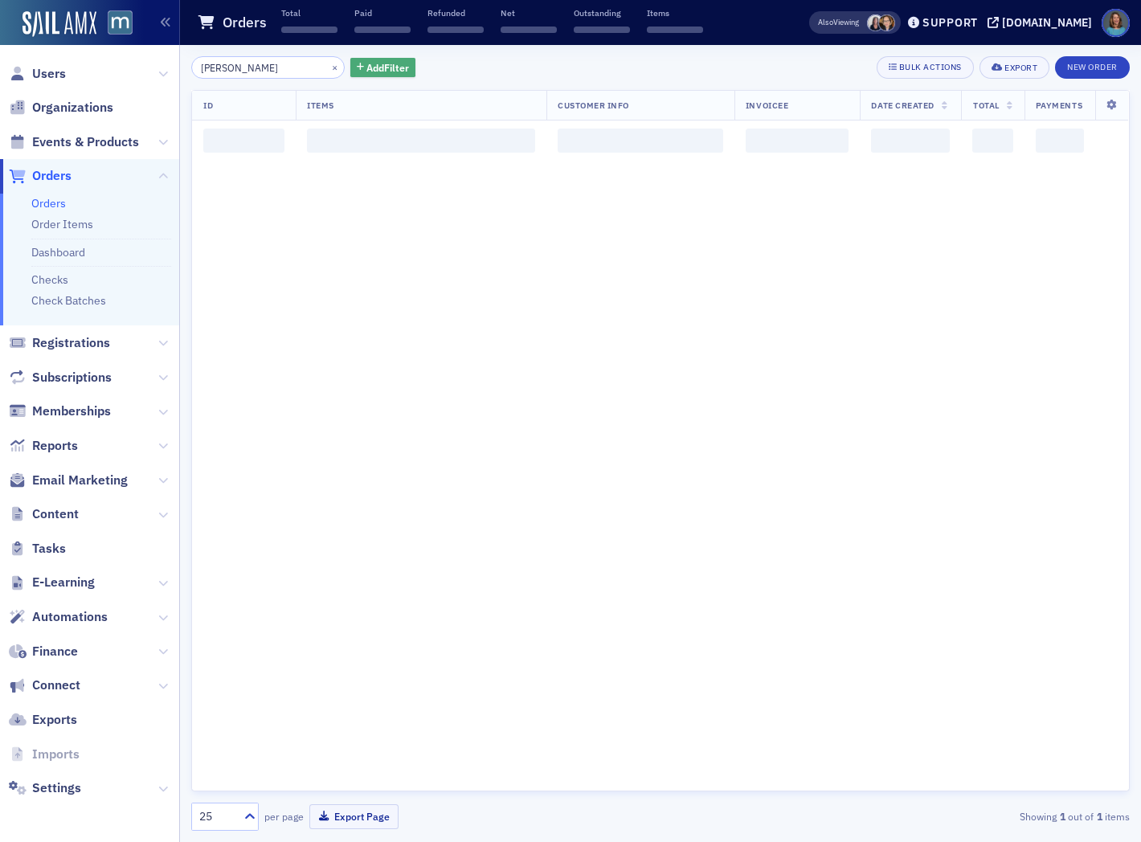
type input "shamik Patel"
click at [382, 69] on span "Add Filter" at bounding box center [388, 67] width 43 height 14
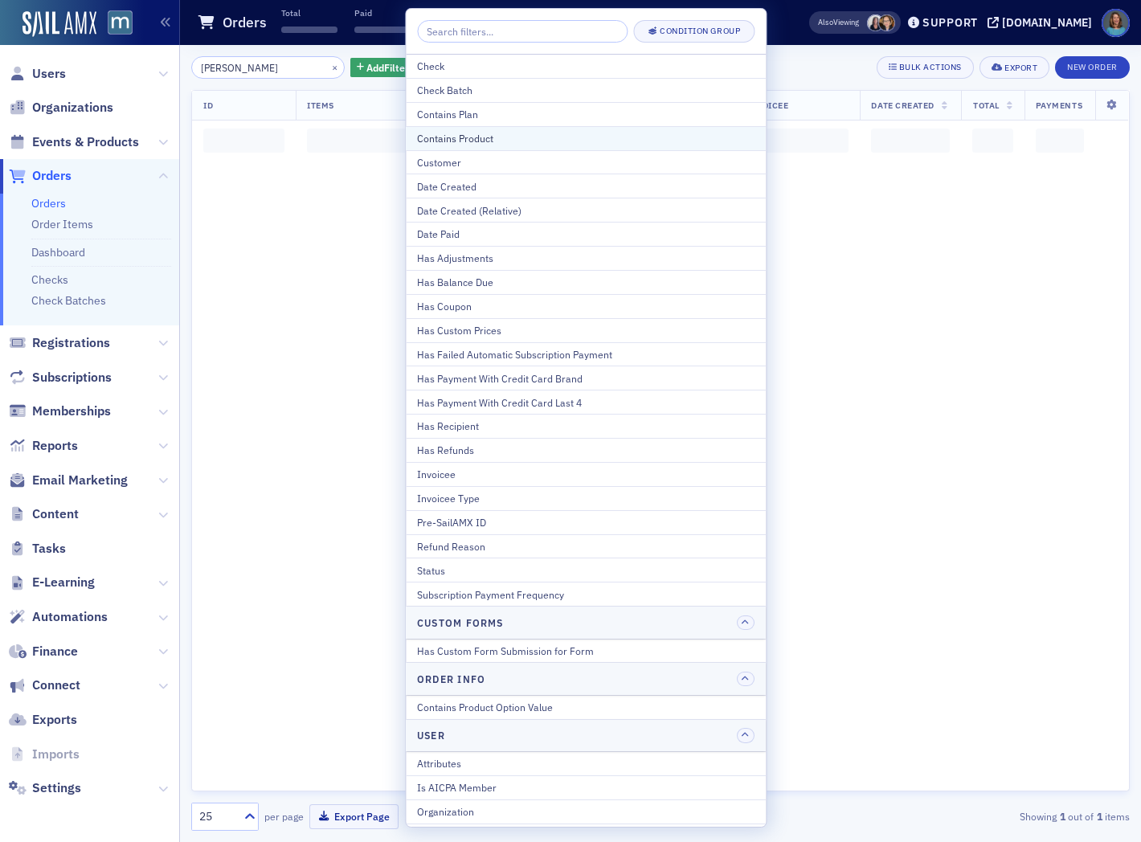
drag, startPoint x: 446, startPoint y: 133, endPoint x: 458, endPoint y: 129, distance: 12.7
click at [458, 129] on button "Contains Product" at bounding box center [586, 138] width 360 height 24
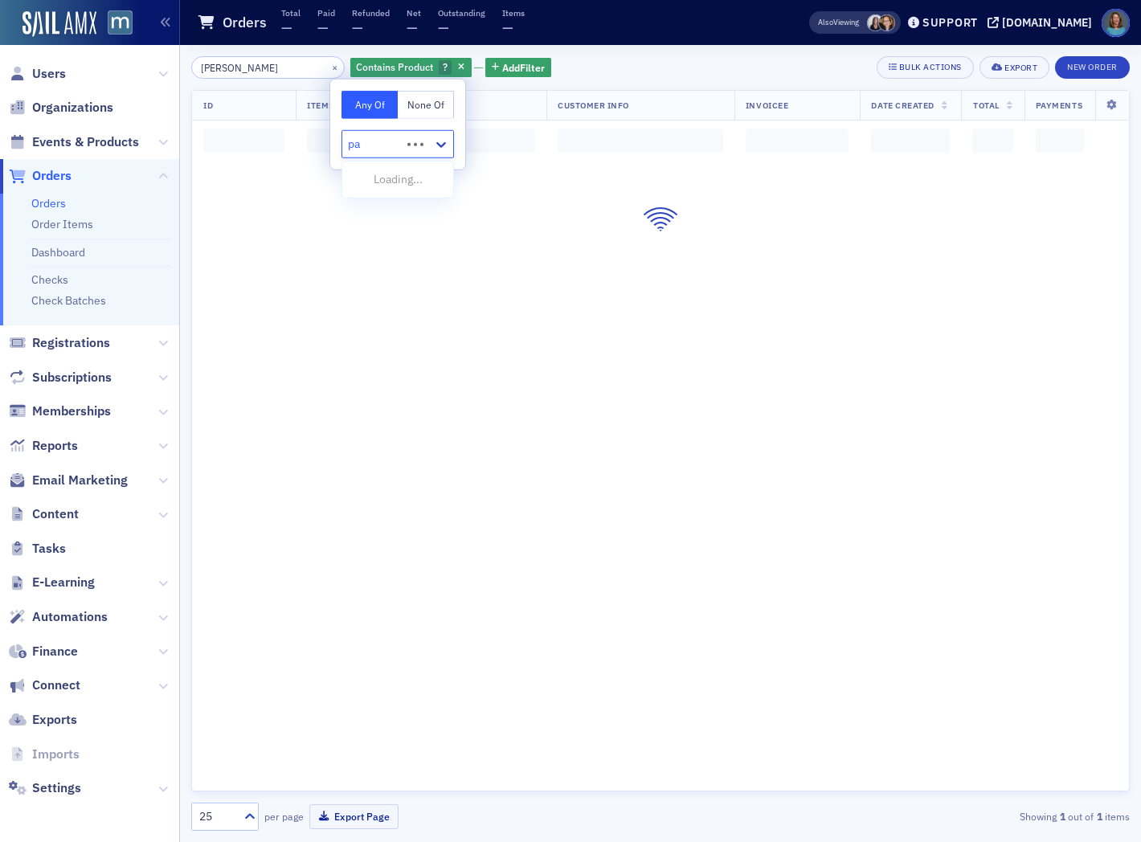
type input "pac"
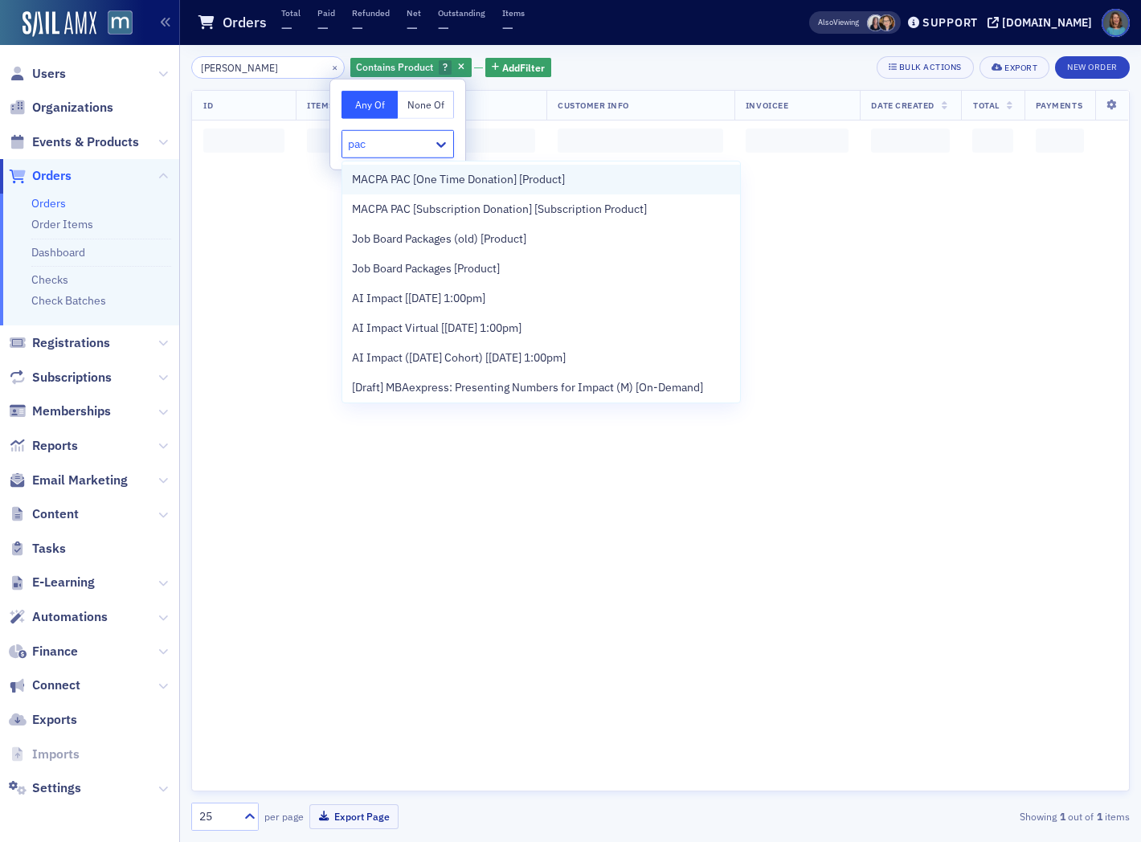
click at [461, 174] on span "MACPA PAC [One Time Donation] [Product]" at bounding box center [458, 179] width 213 height 17
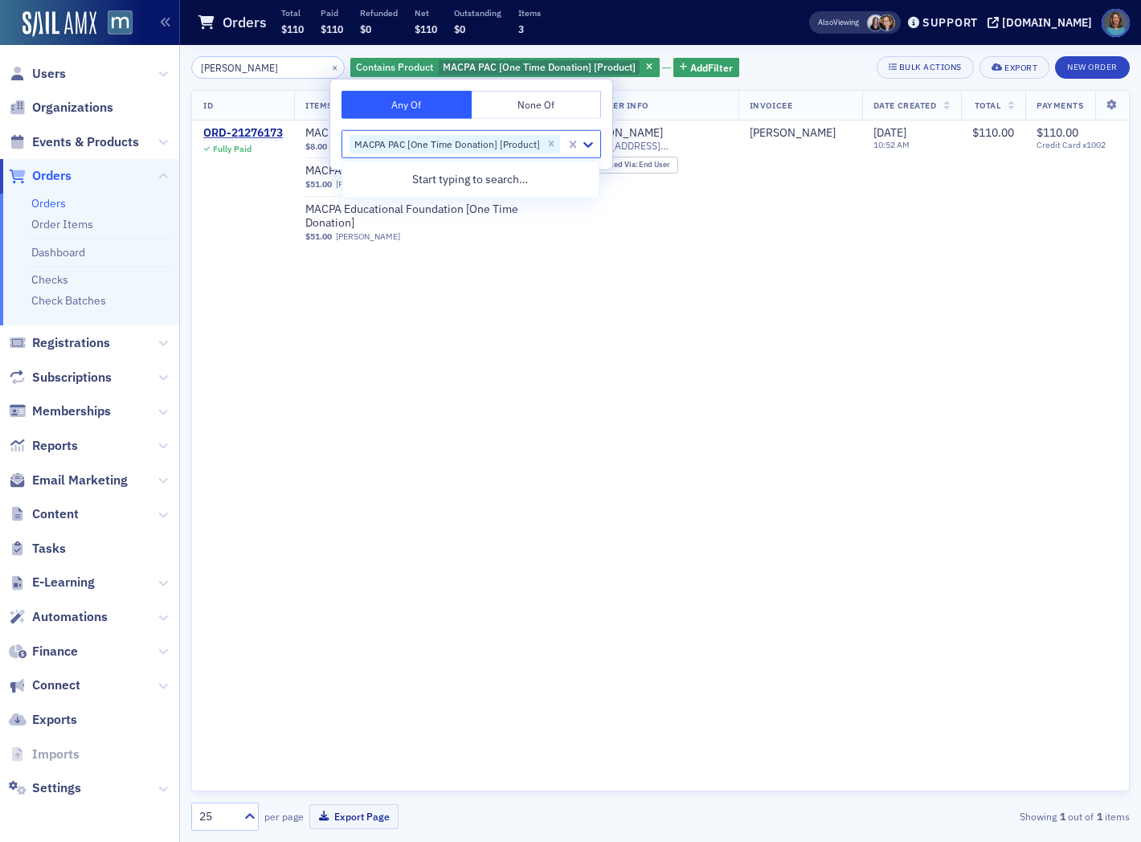
click at [585, 334] on div "ID Items Customer Info Invoicee Date Created Total Payments ORD-21276173 Fully …" at bounding box center [660, 441] width 939 height 702
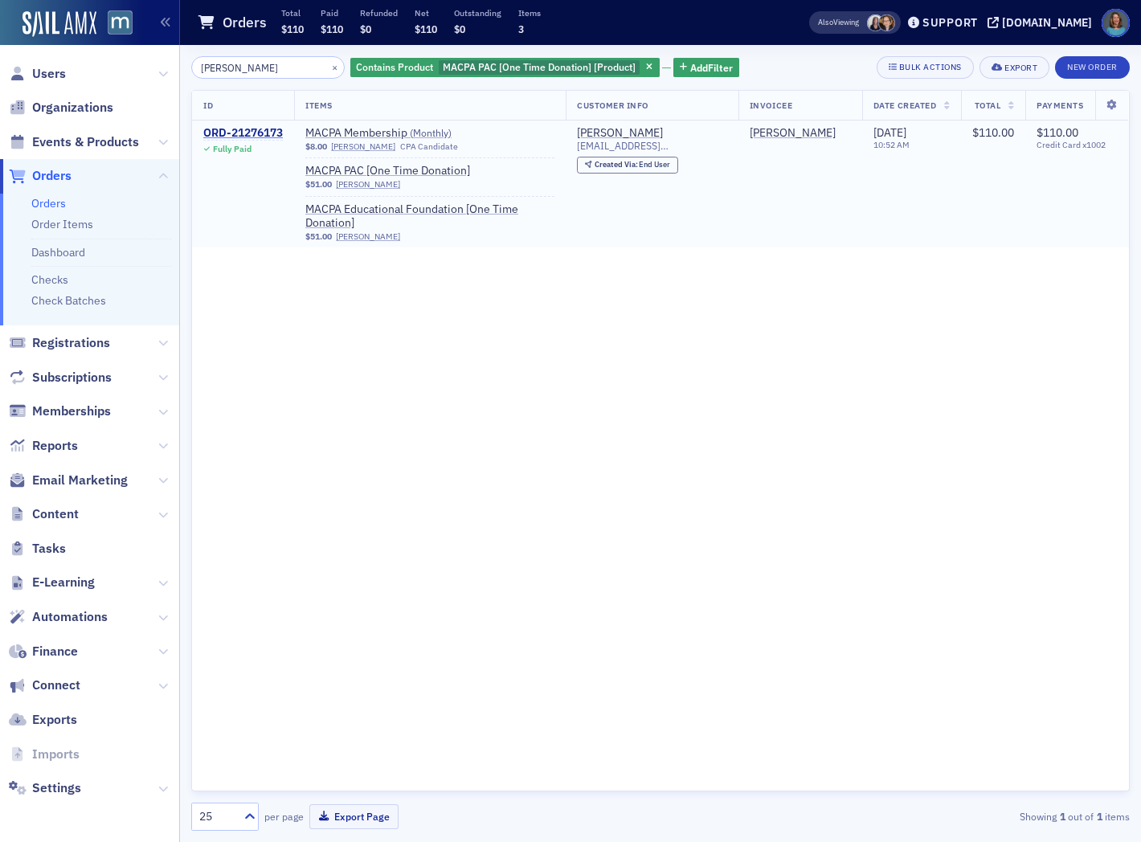
click at [263, 129] on div "ORD-21276173" at bounding box center [243, 133] width 80 height 14
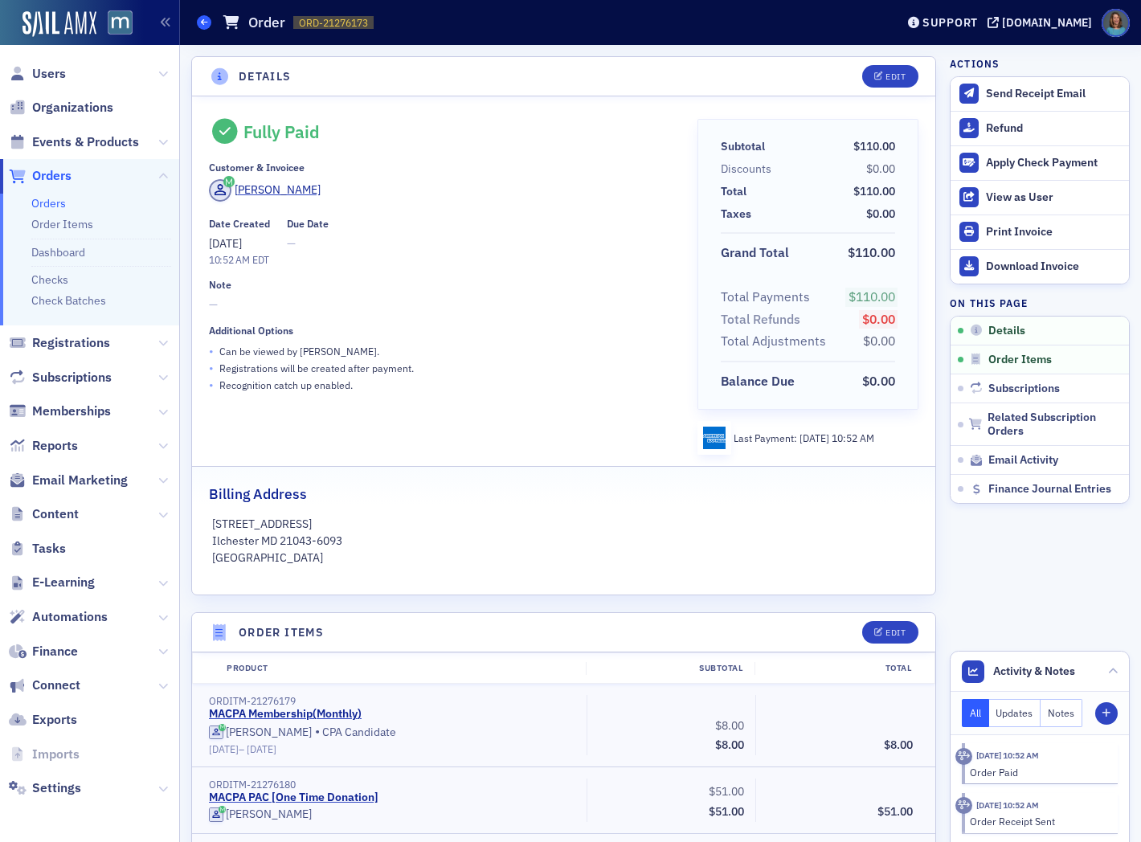
click at [199, 24] on span at bounding box center [204, 22] width 14 height 14
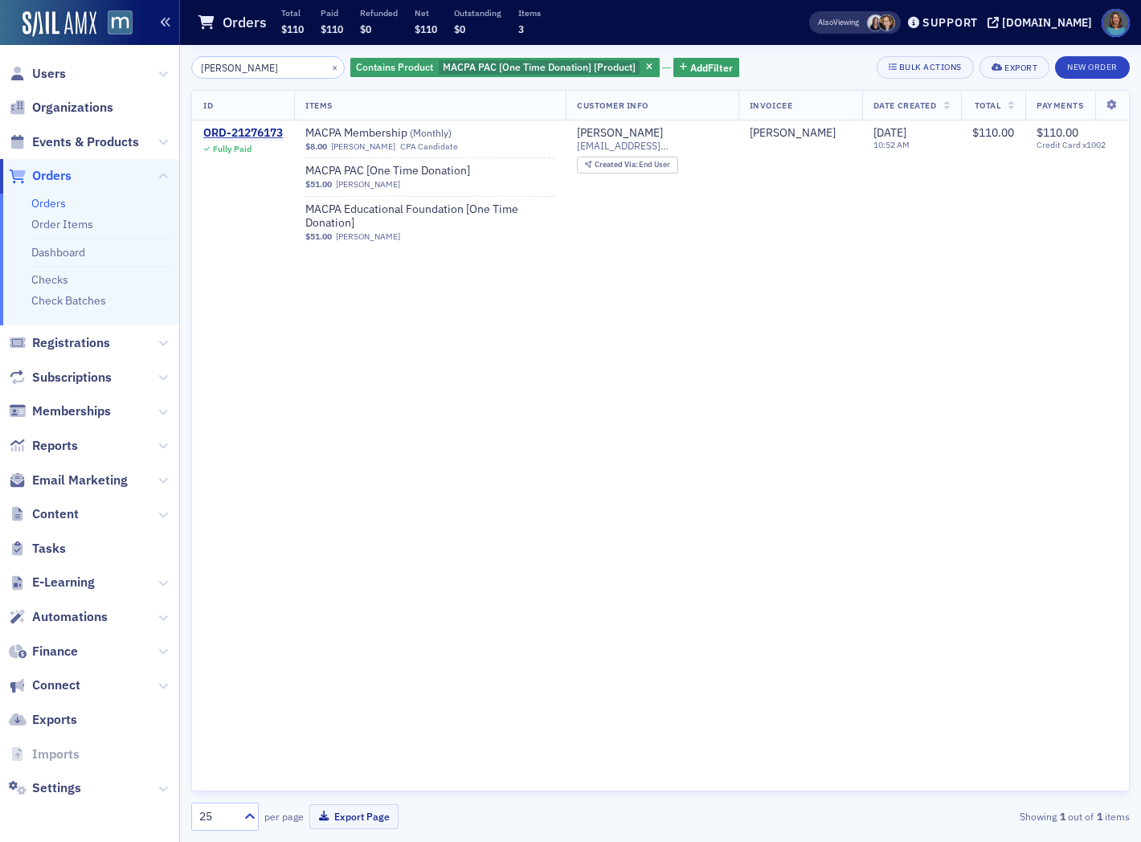
drag, startPoint x: 262, startPoint y: 67, endPoint x: 167, endPoint y: 38, distance: 99.2
click at [167, 38] on div "Users Organizations Events & Products Orders Orders Order Items Dashboard Check…" at bounding box center [570, 421] width 1141 height 842
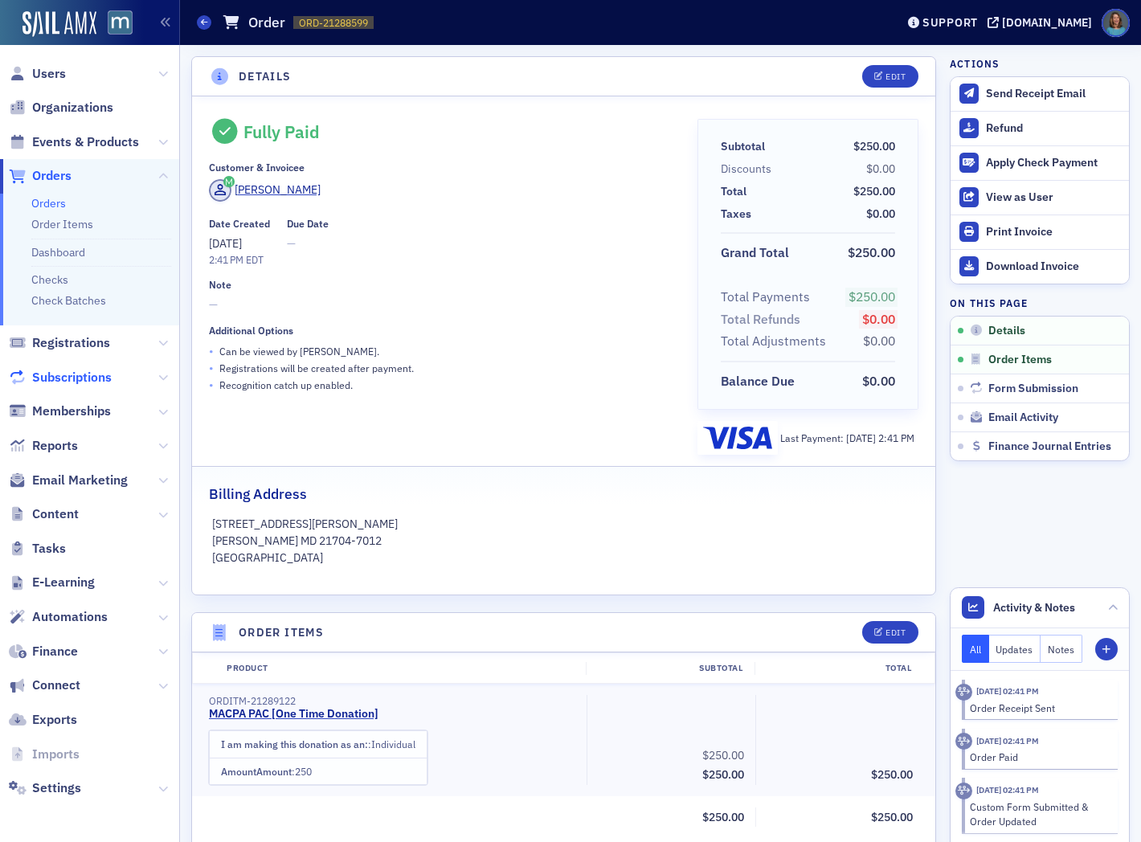
click at [76, 379] on span "Subscriptions" at bounding box center [72, 378] width 80 height 18
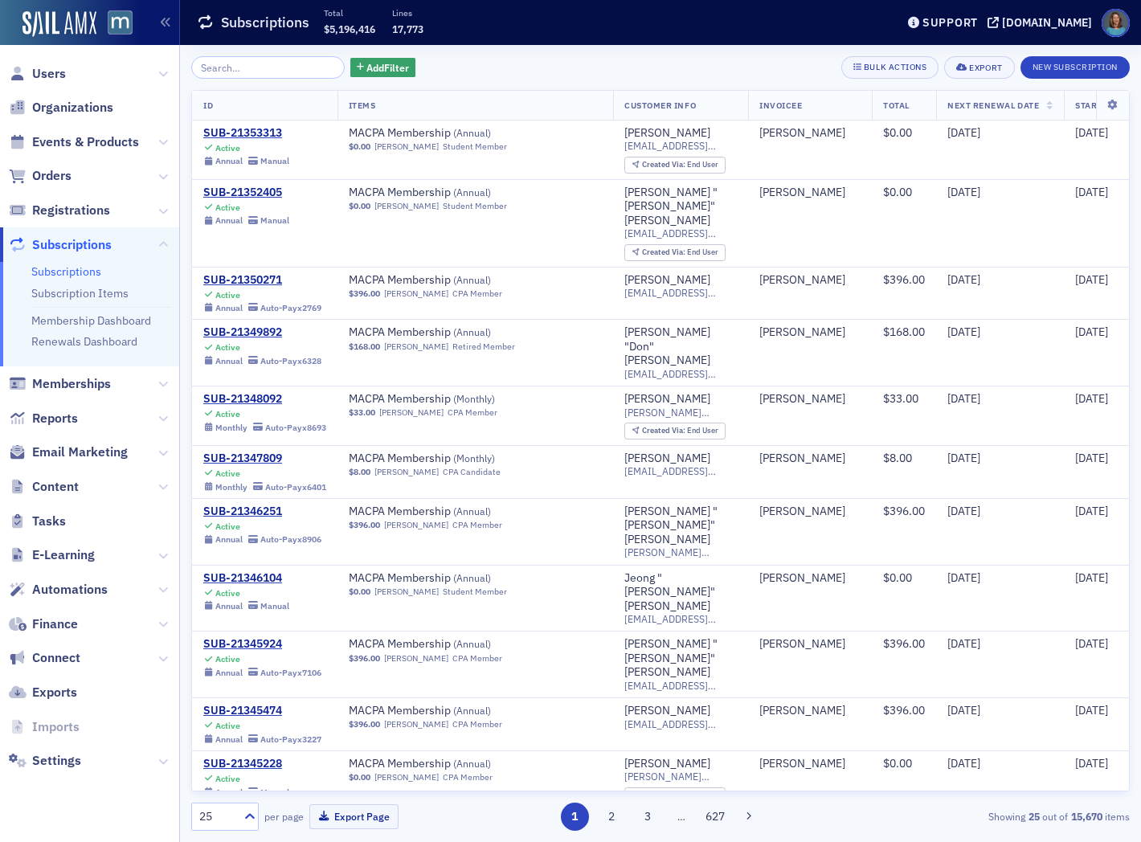
click at [265, 78] on input "search" at bounding box center [268, 67] width 154 height 23
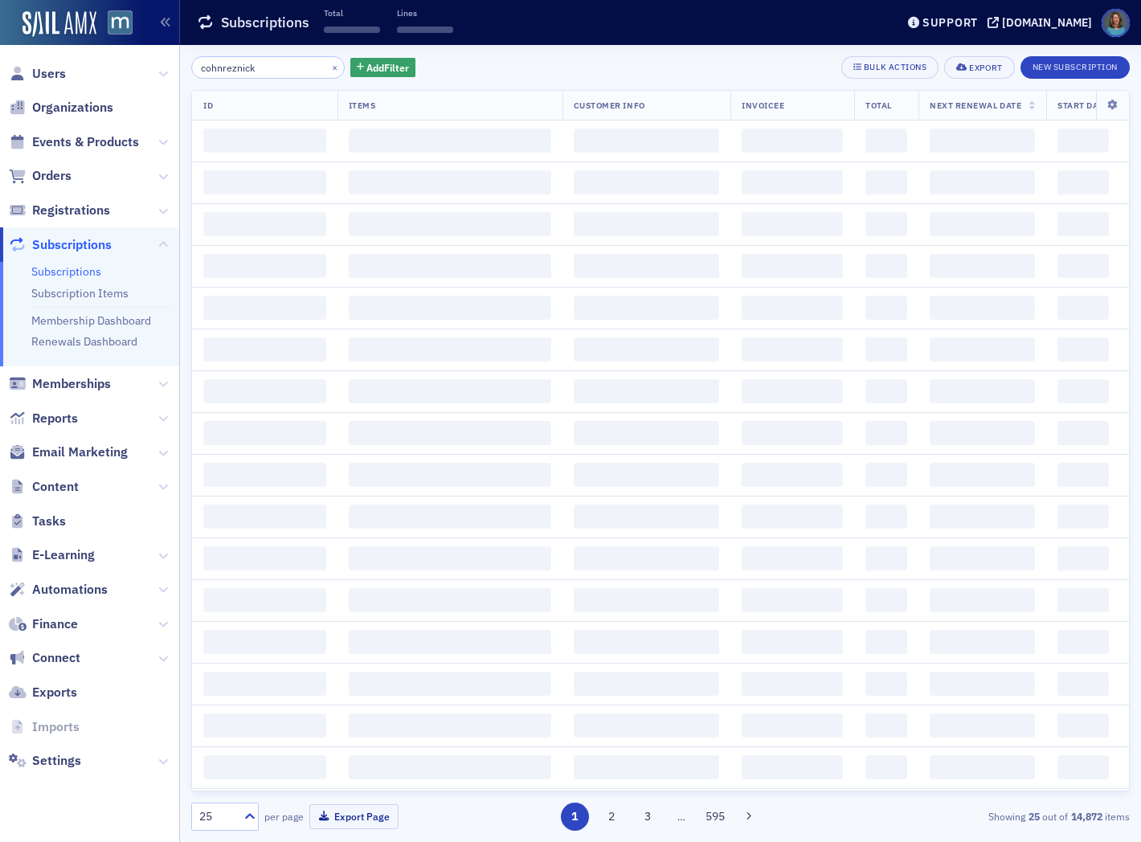
type input "cohnreznick"
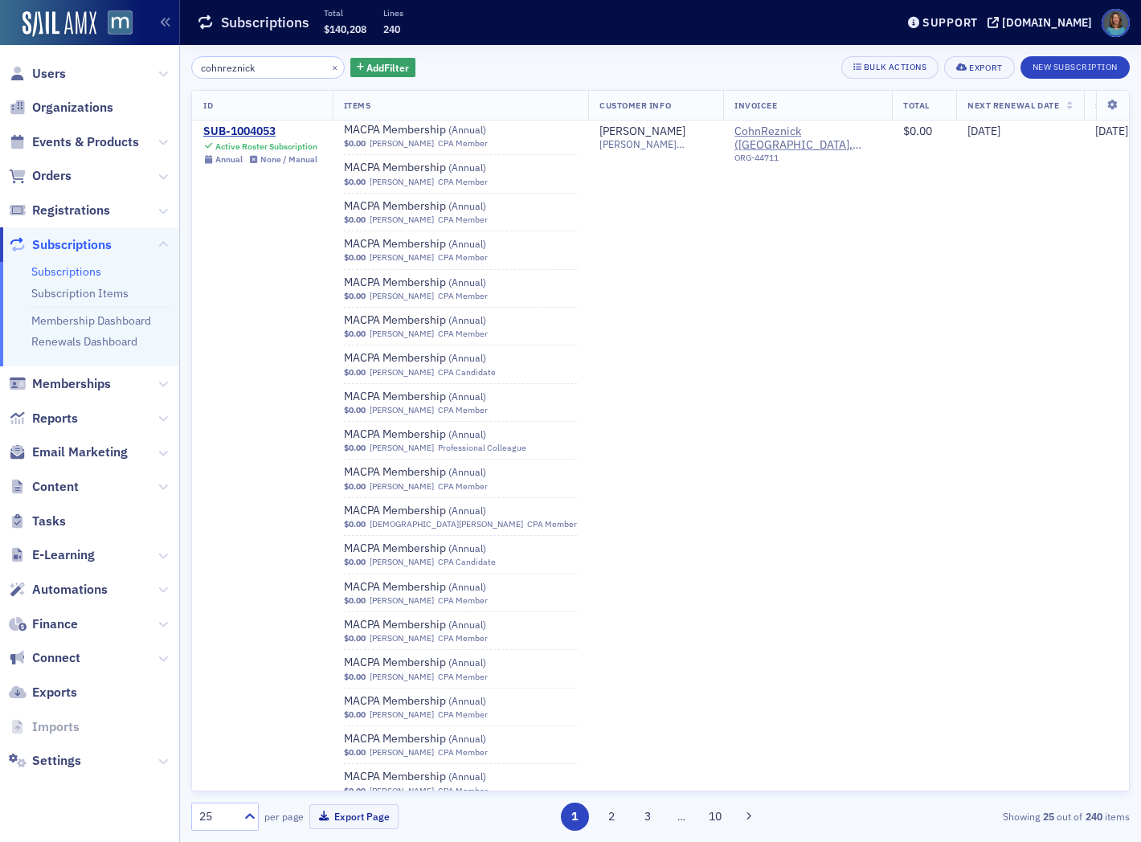
scroll to position [268, 0]
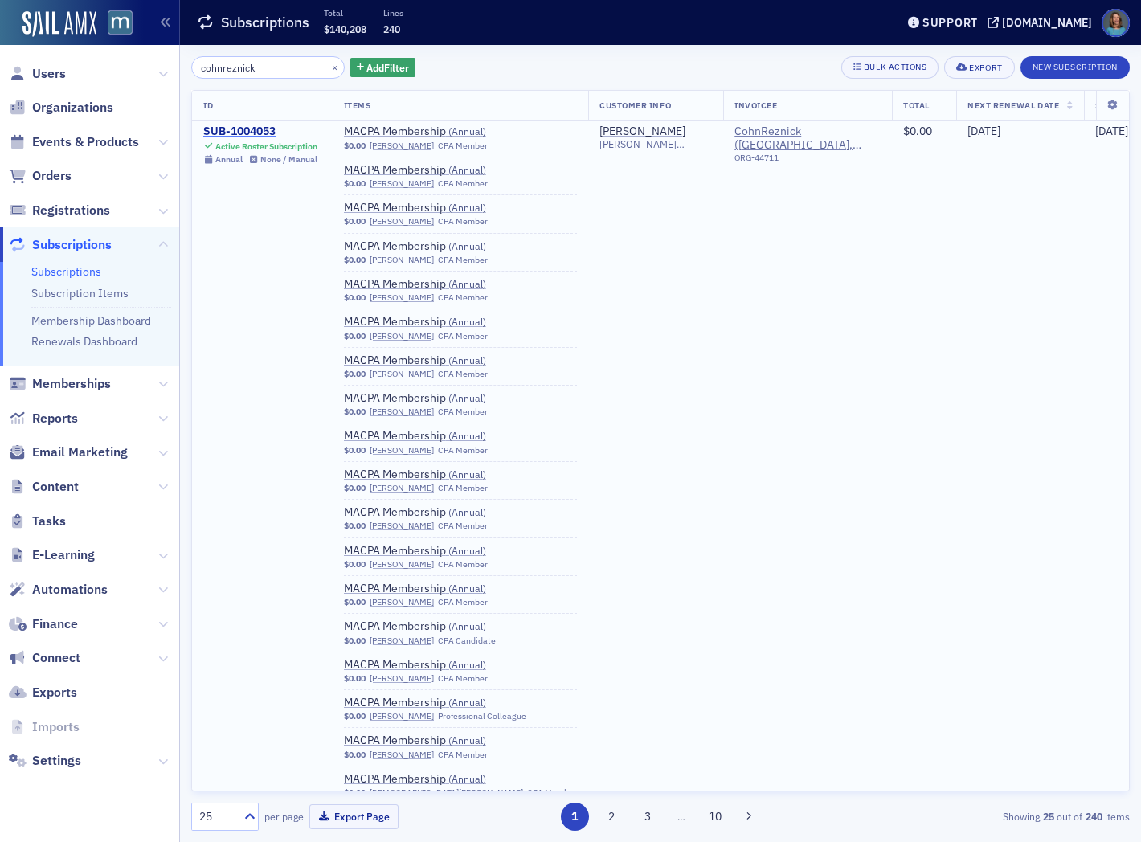
click at [249, 133] on div "SUB-1004053" at bounding box center [260, 132] width 114 height 14
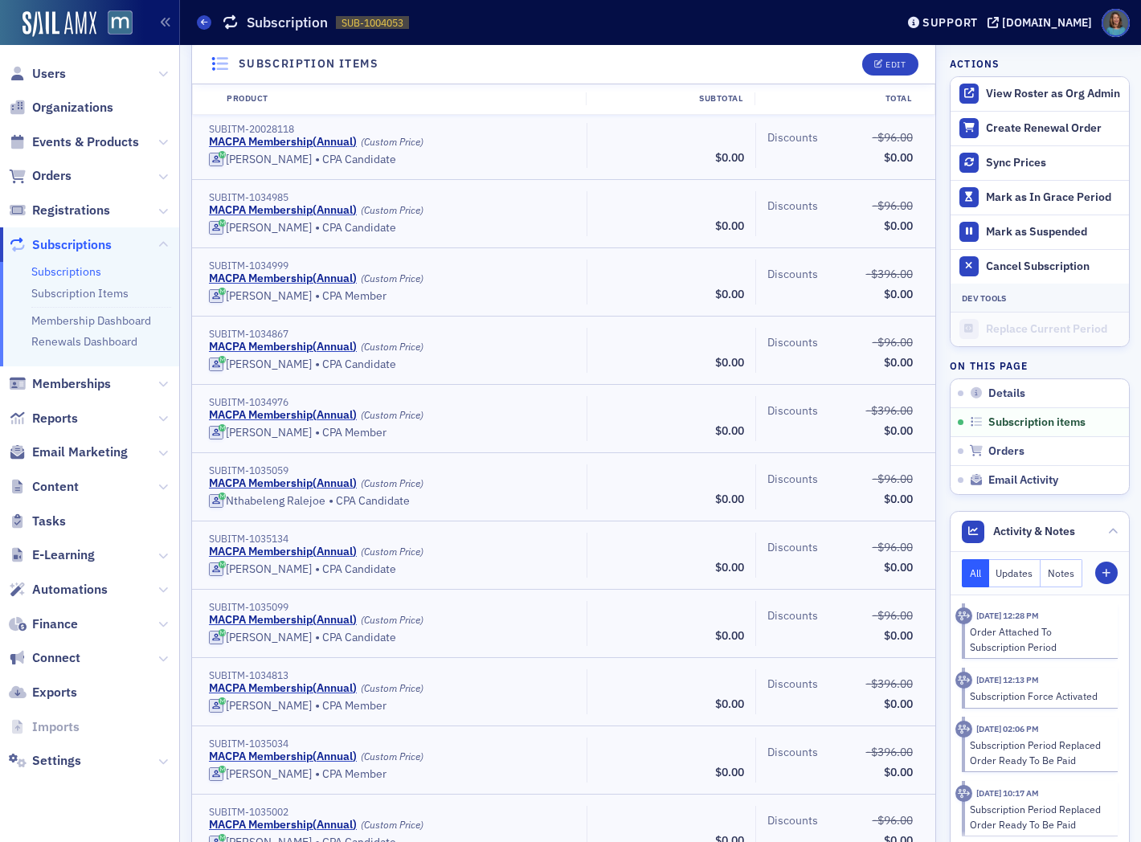
scroll to position [11973, 0]
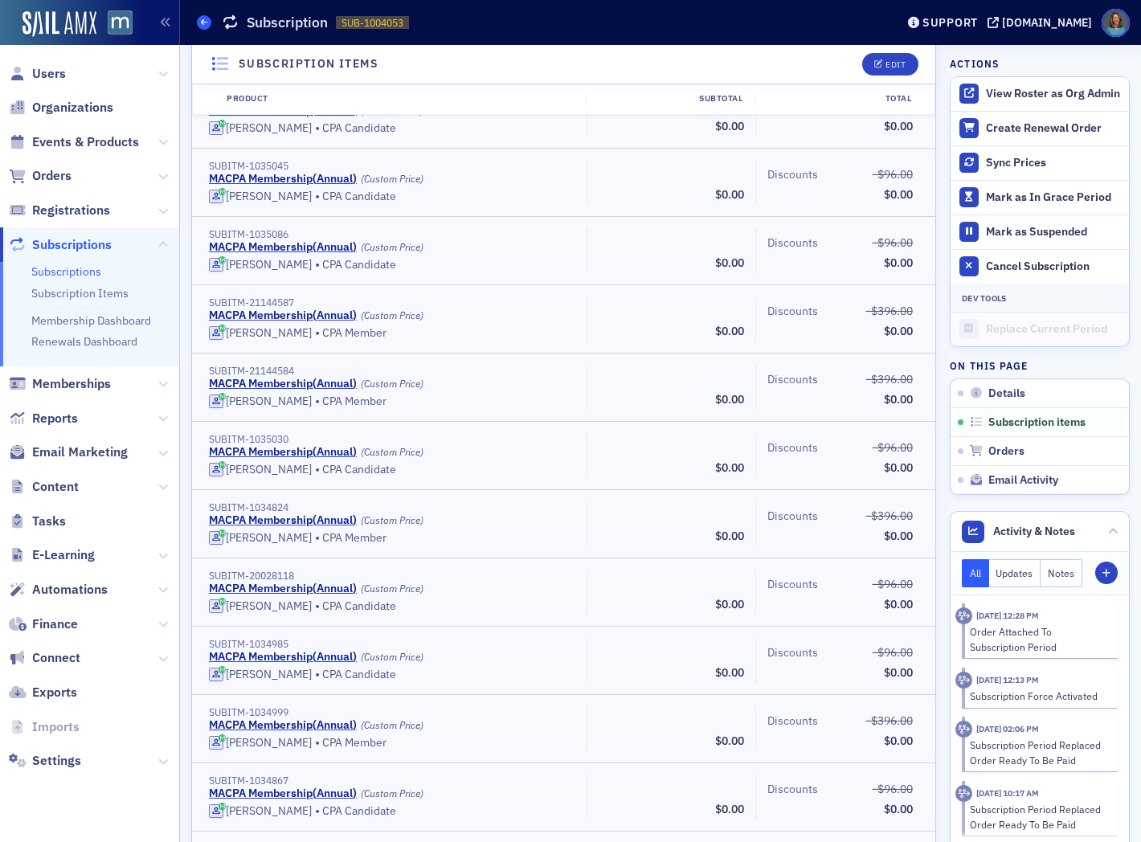
click at [206, 25] on icon at bounding box center [204, 21] width 6 height 7
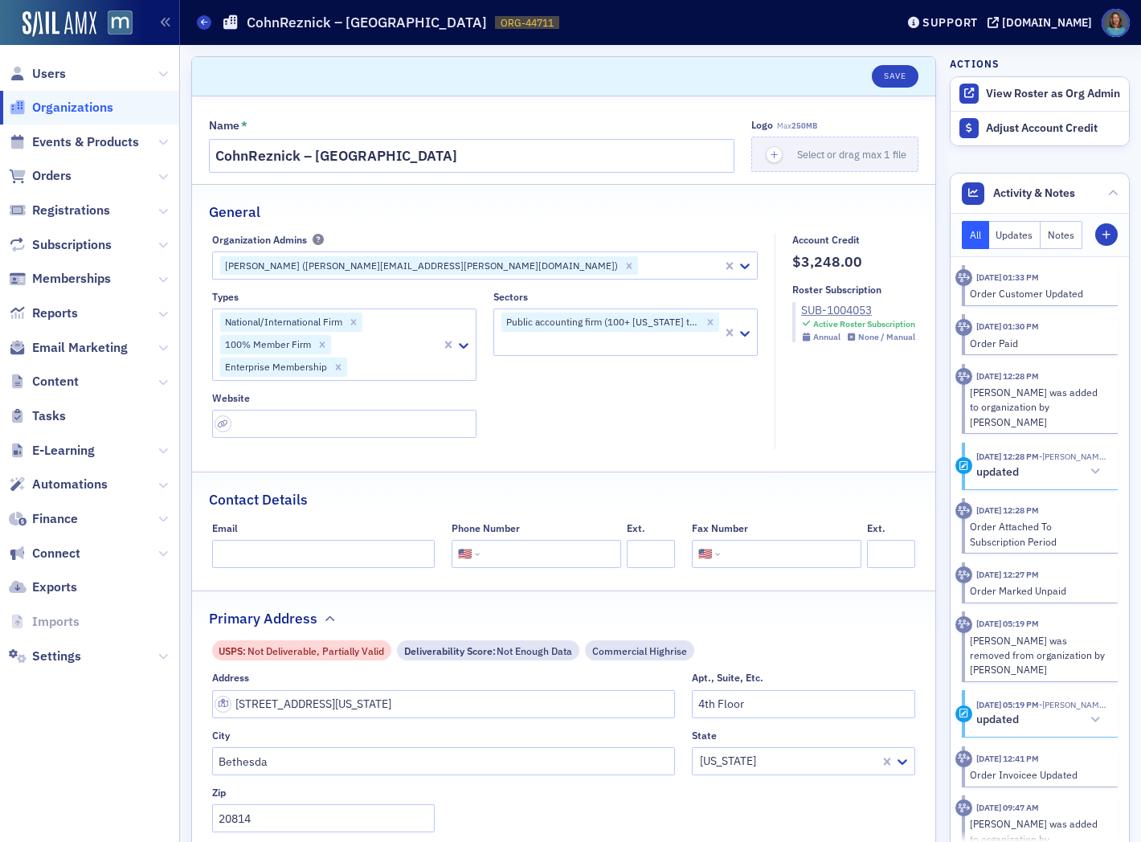
select select "US"
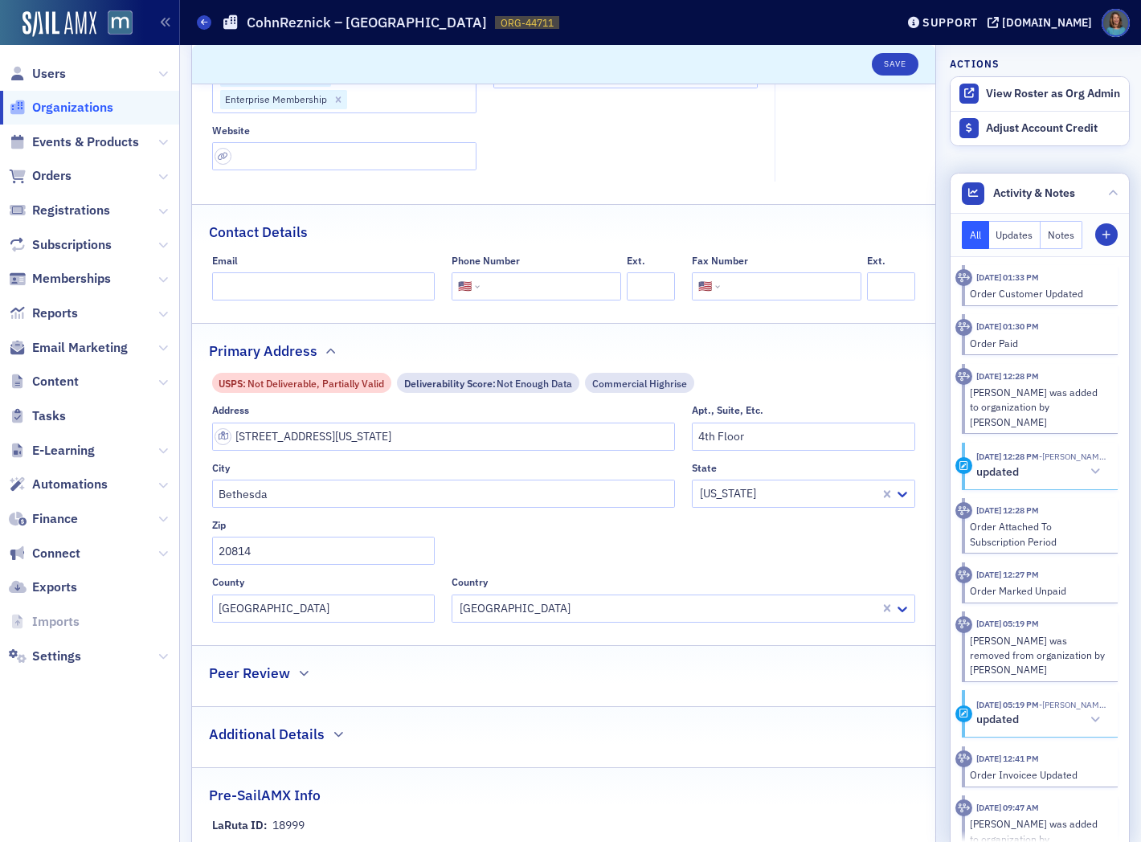
click at [978, 346] on div "Order Paid" at bounding box center [1038, 343] width 137 height 14
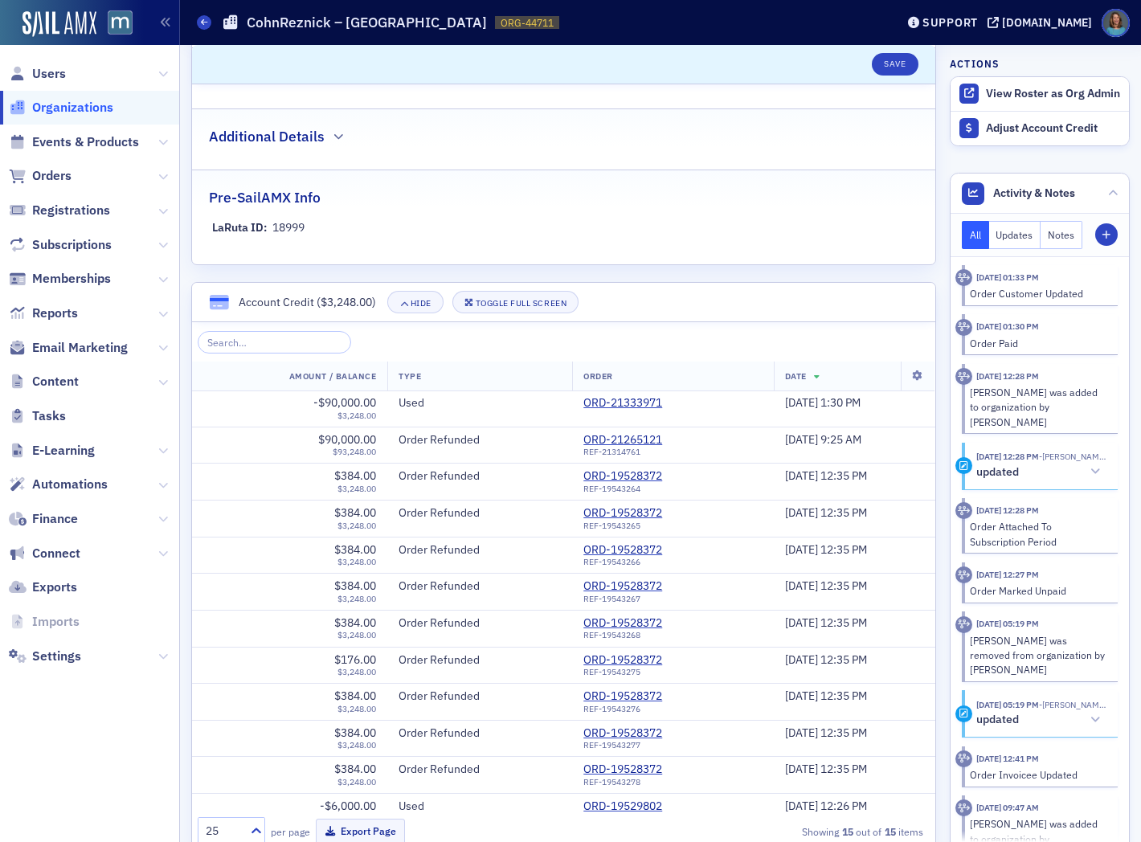
scroll to position [893, 0]
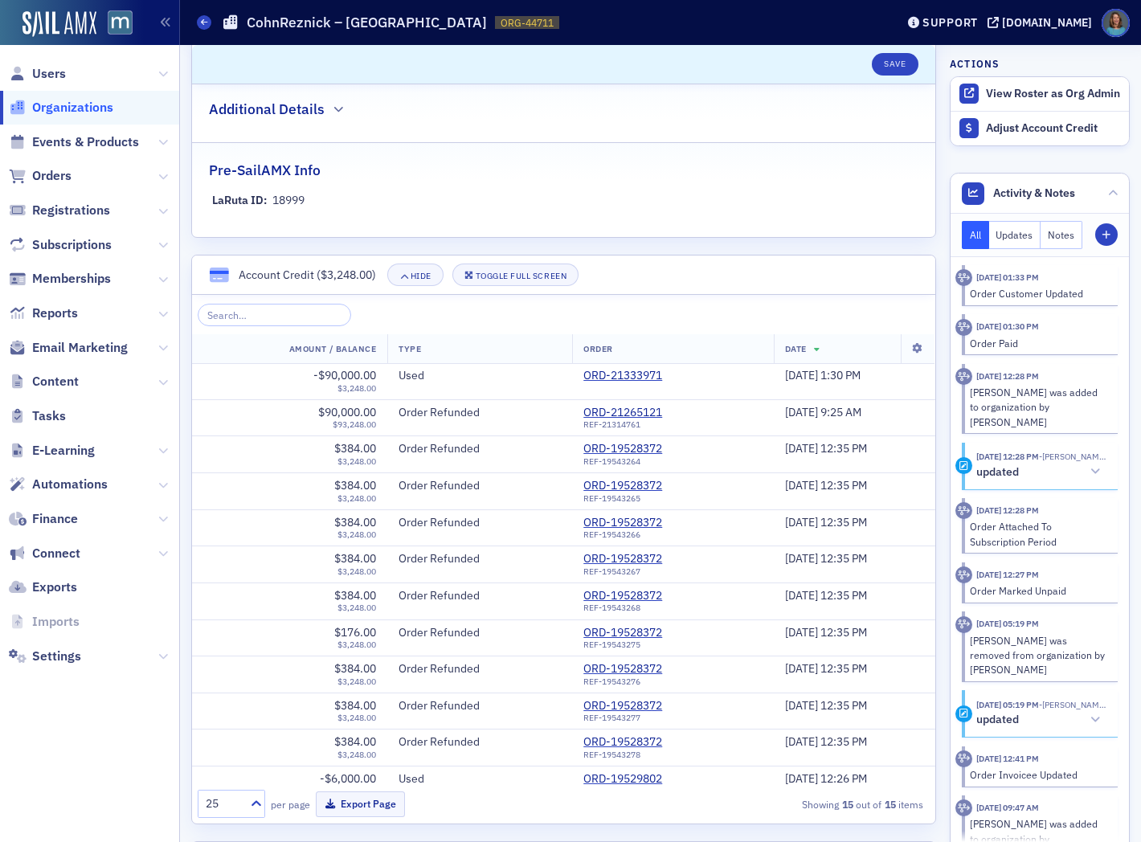
drag, startPoint x: 563, startPoint y: 378, endPoint x: 500, endPoint y: 322, distance: 83.7
click at [500, 322] on div at bounding box center [564, 315] width 732 height 23
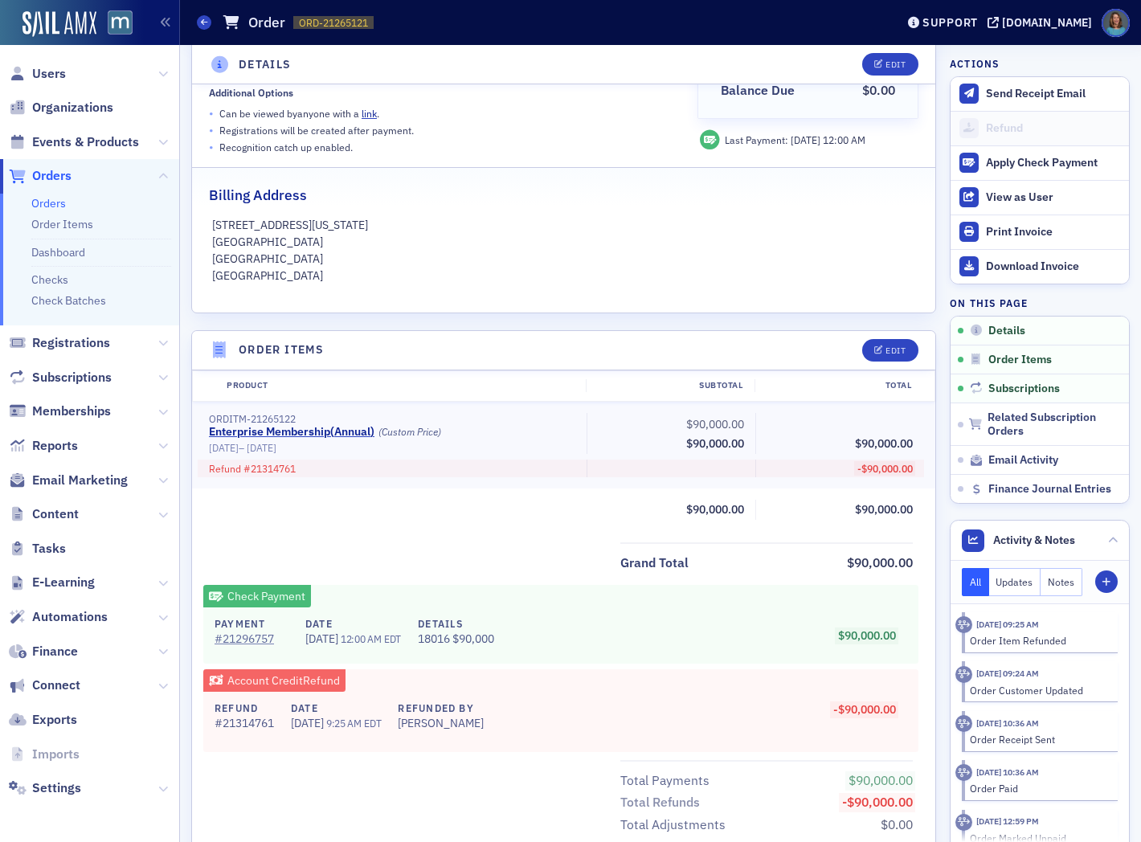
scroll to position [268, 0]
